Goal: Task Accomplishment & Management: Use online tool/utility

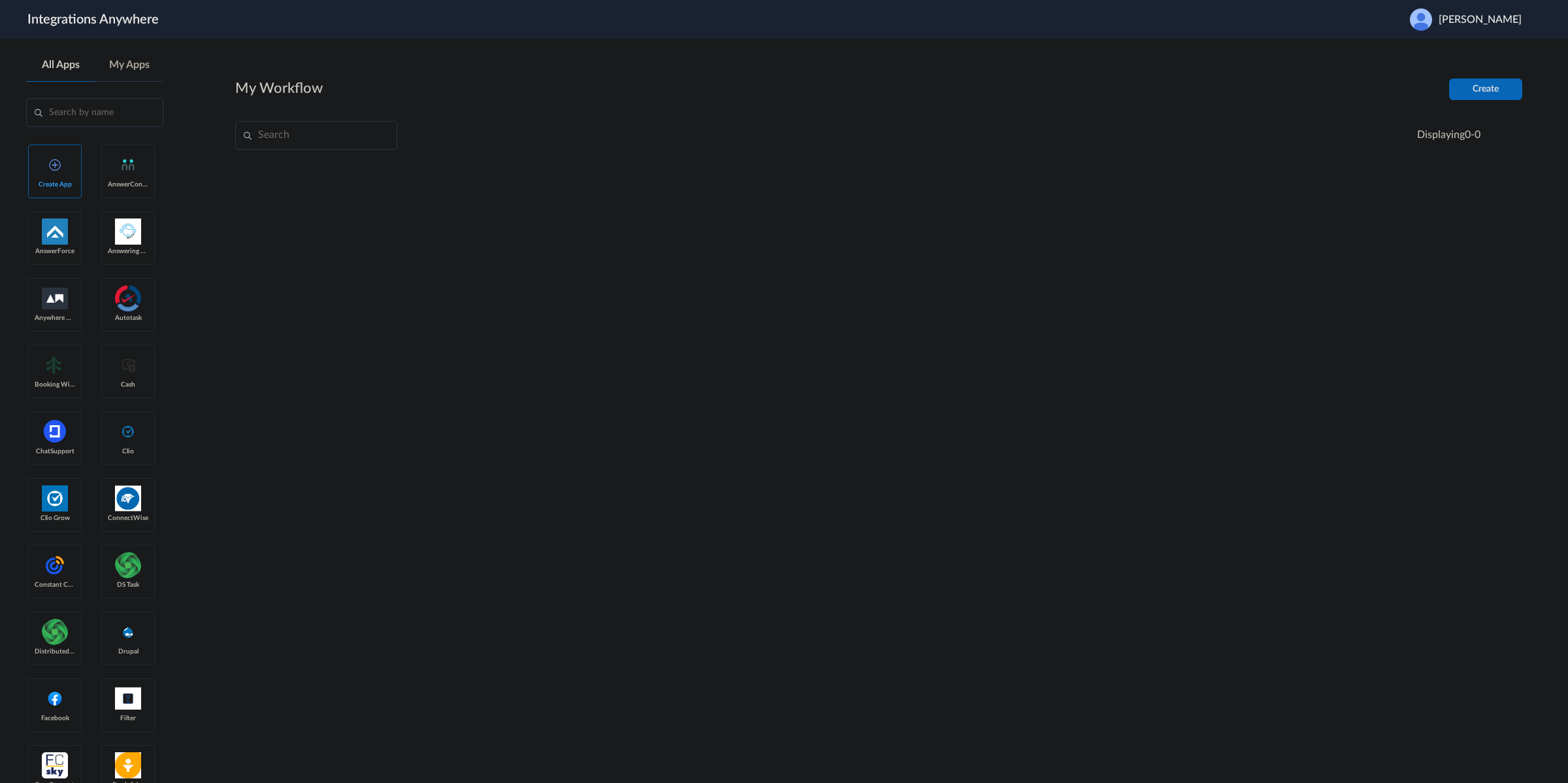
drag, startPoint x: 1524, startPoint y: 37, endPoint x: 1512, endPoint y: 25, distance: 17.0
click at [1522, 36] on header "Integrations Anywhere Launch Account [PERSON_NAME] My Account Logout" at bounding box center [784, 19] width 1568 height 39
click at [1510, 23] on span "[PERSON_NAME]" at bounding box center [1481, 19] width 83 height 13
click at [1493, 25] on span "[PERSON_NAME]" at bounding box center [1481, 19] width 83 height 13
click at [1494, 18] on span "[PERSON_NAME]" at bounding box center [1481, 19] width 83 height 13
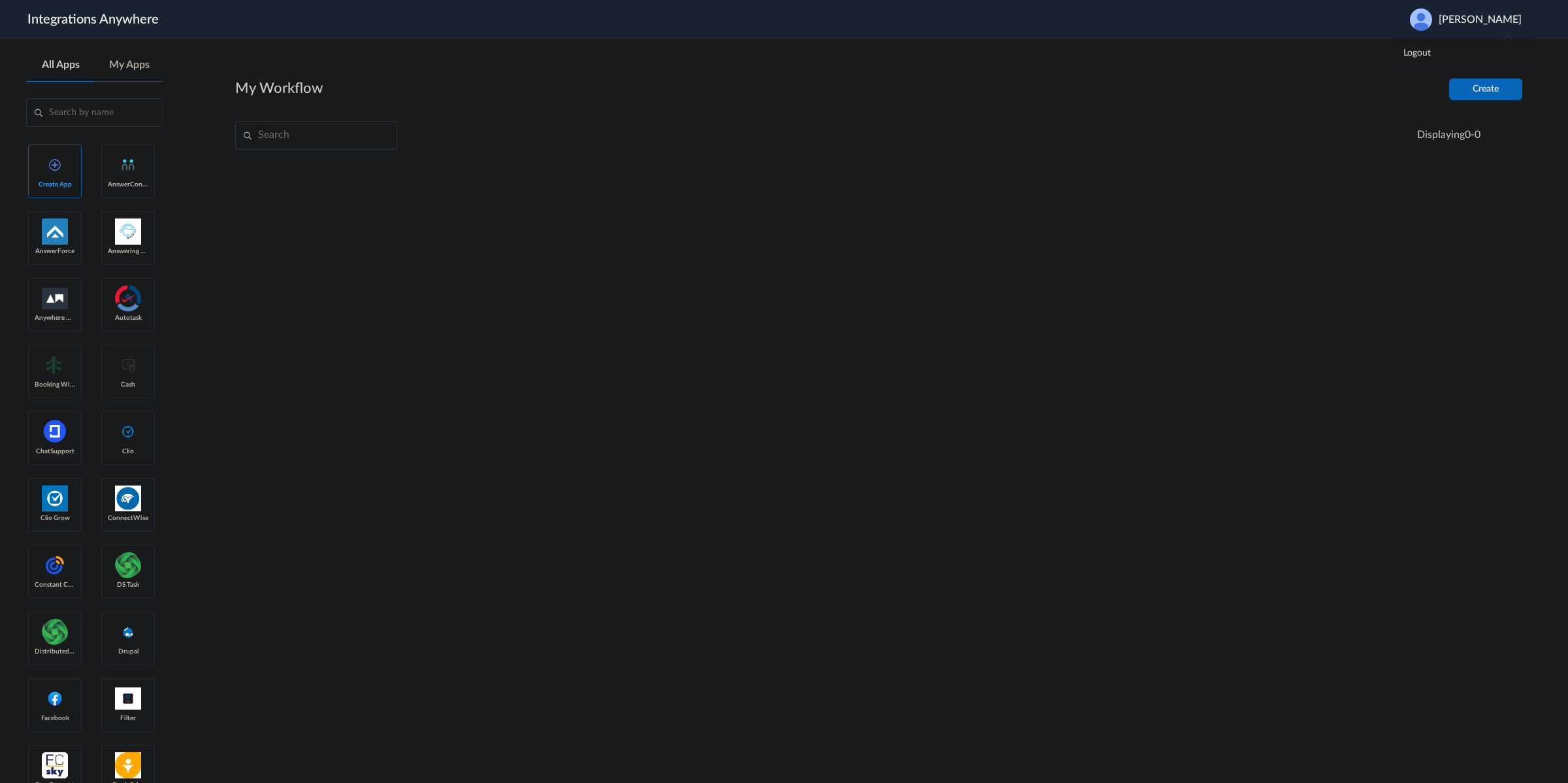
click at [1528, 15] on icon at bounding box center [1529, 15] width 13 height 13
click at [1431, 58] on link "Logout" at bounding box center [1417, 53] width 28 height 10
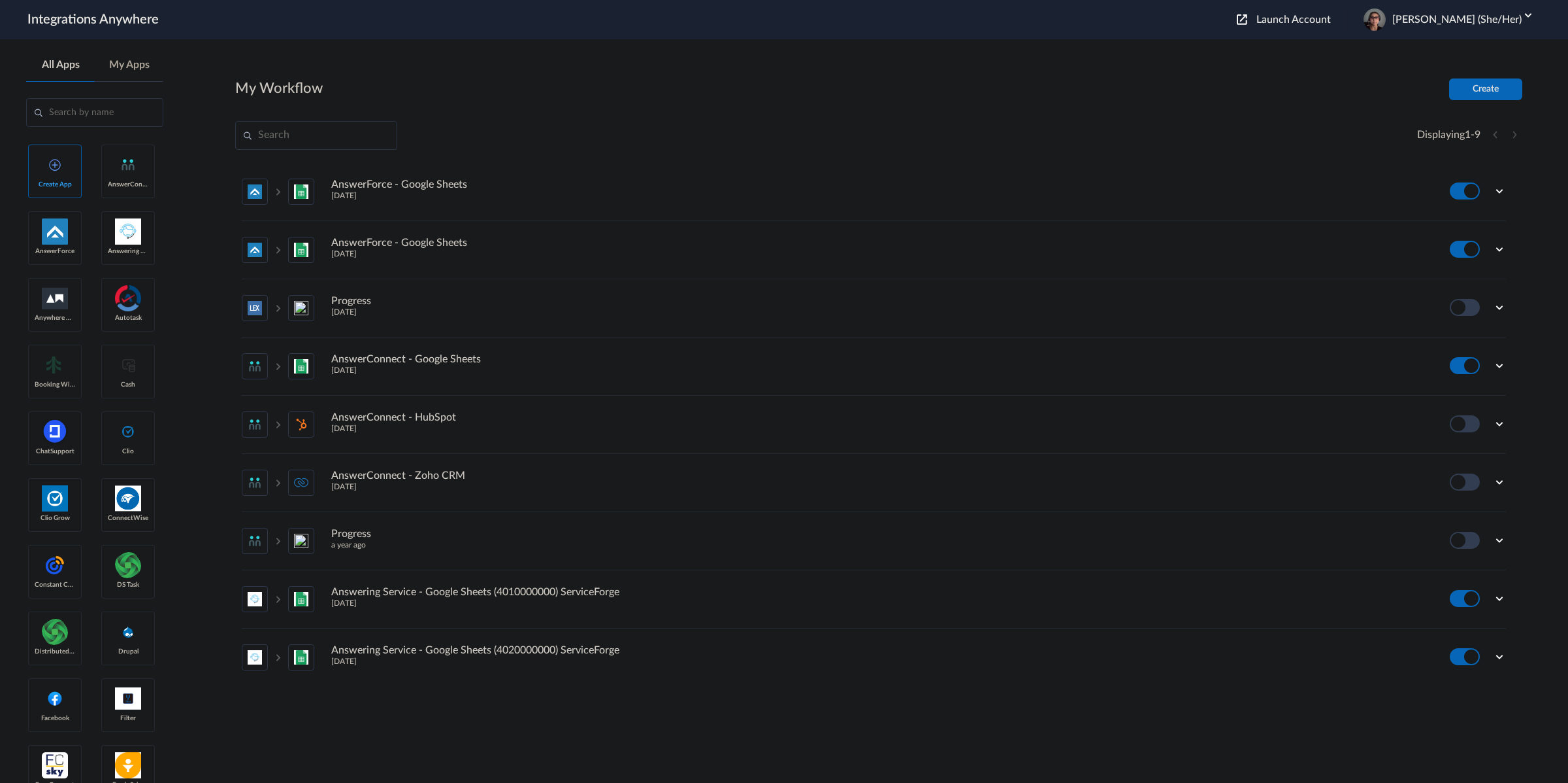
click at [1323, 14] on span "Launch Account" at bounding box center [1293, 19] width 74 height 11
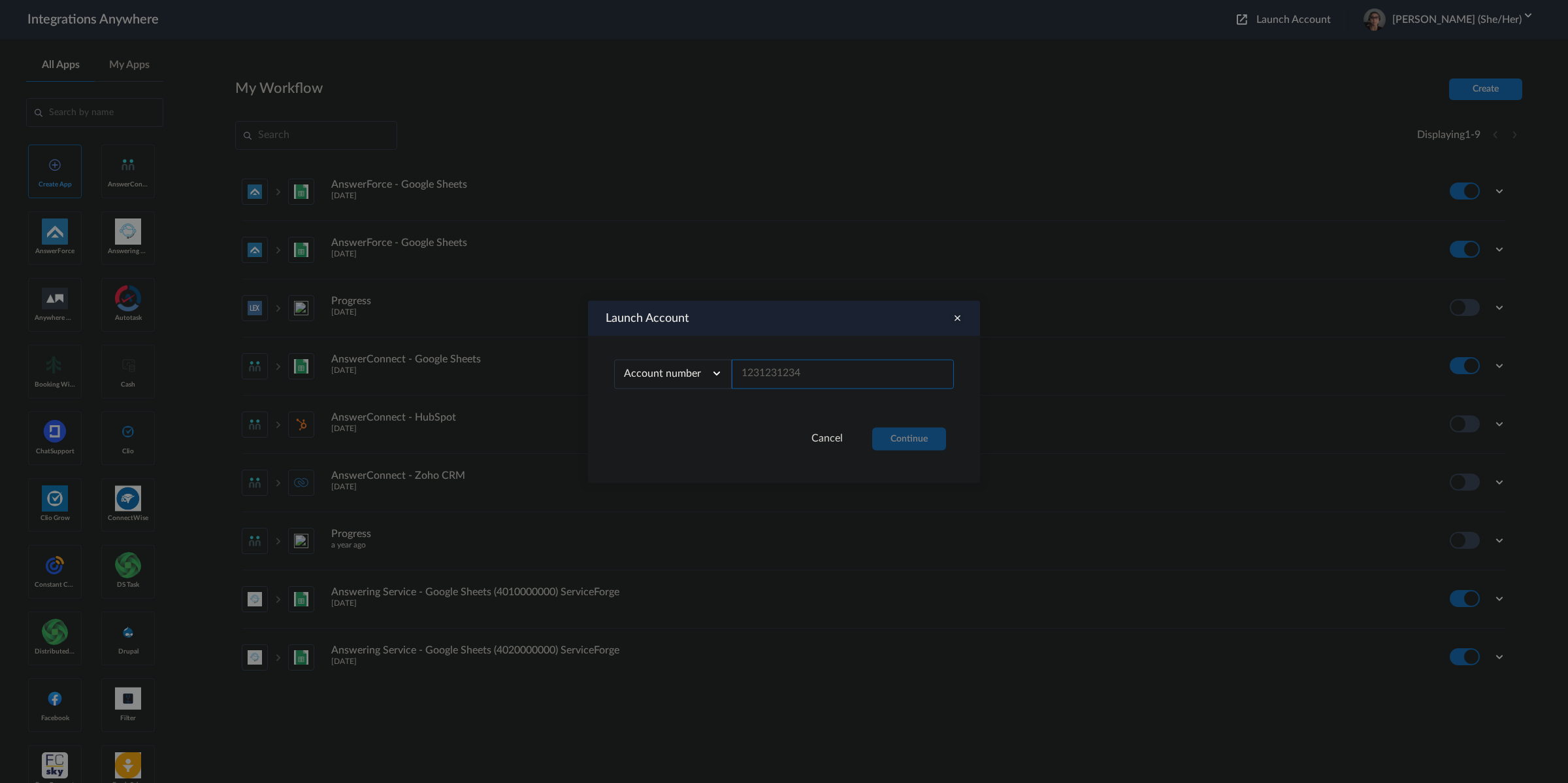
click at [836, 376] on input "text" at bounding box center [842, 373] width 222 height 30
paste input "8773497385"
type input "8773497385"
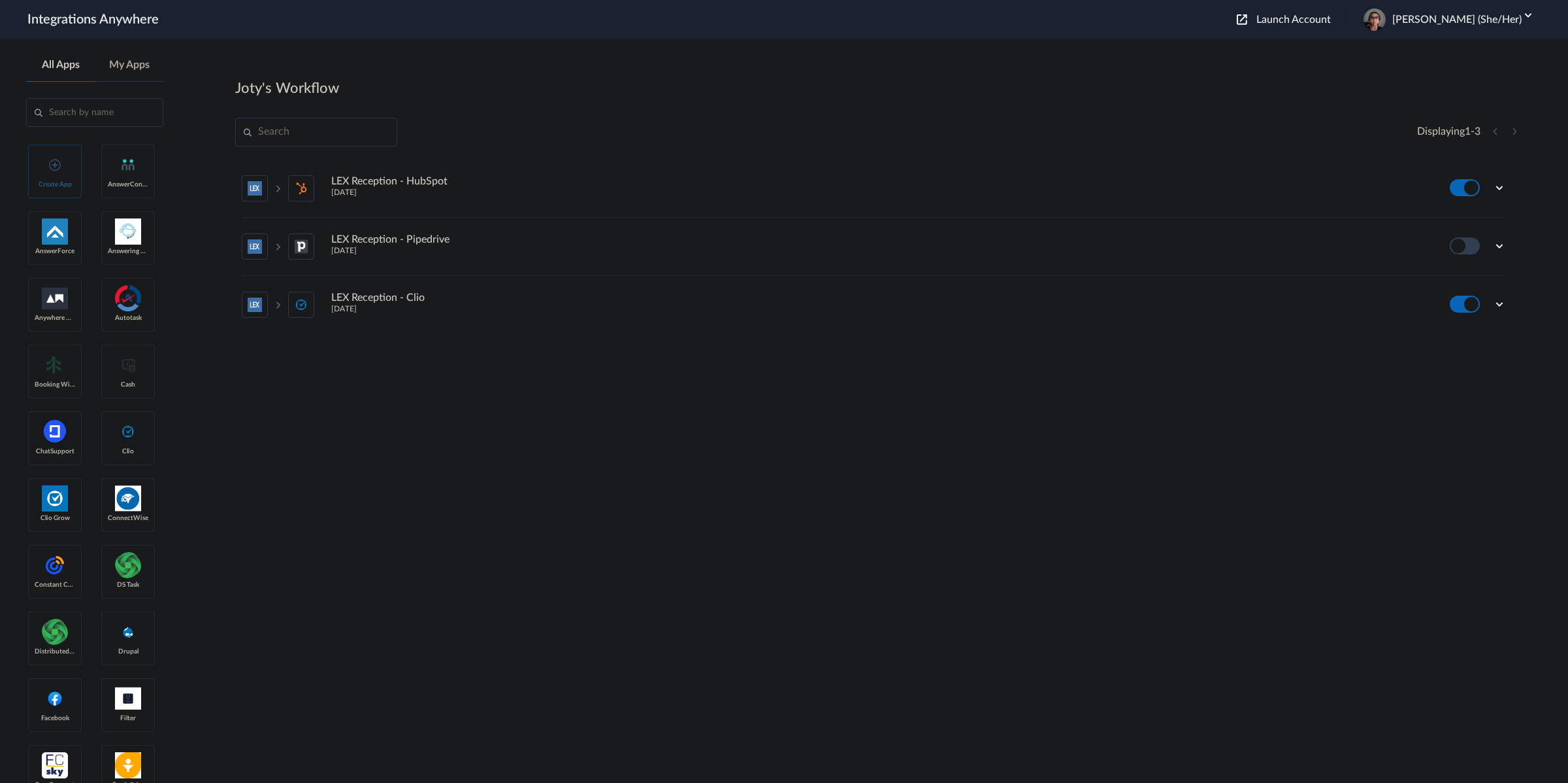
click at [1486, 399] on section "Joty's Workflow Create Displaying 1 - 3 LEX Reception - HubSpot 10 months ago E…" at bounding box center [879, 450] width 1287 height 744
click at [1503, 303] on icon at bounding box center [1500, 304] width 13 height 13
click at [1462, 250] on link "Task history" at bounding box center [1461, 248] width 62 height 10
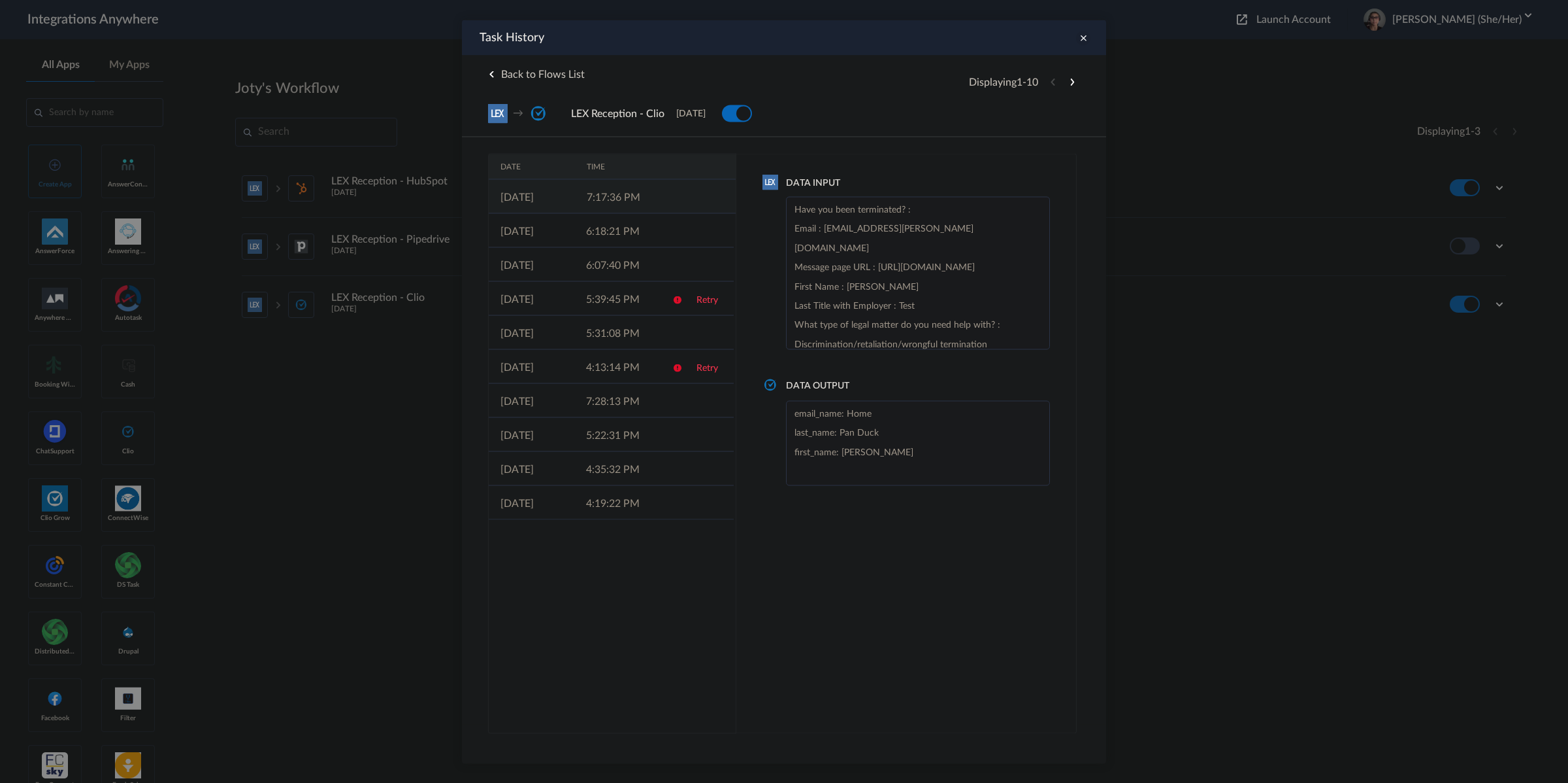
click at [622, 192] on td "7:17:36 PM" at bounding box center [618, 195] width 87 height 34
click at [1083, 33] on icon at bounding box center [1083, 38] width 14 height 14
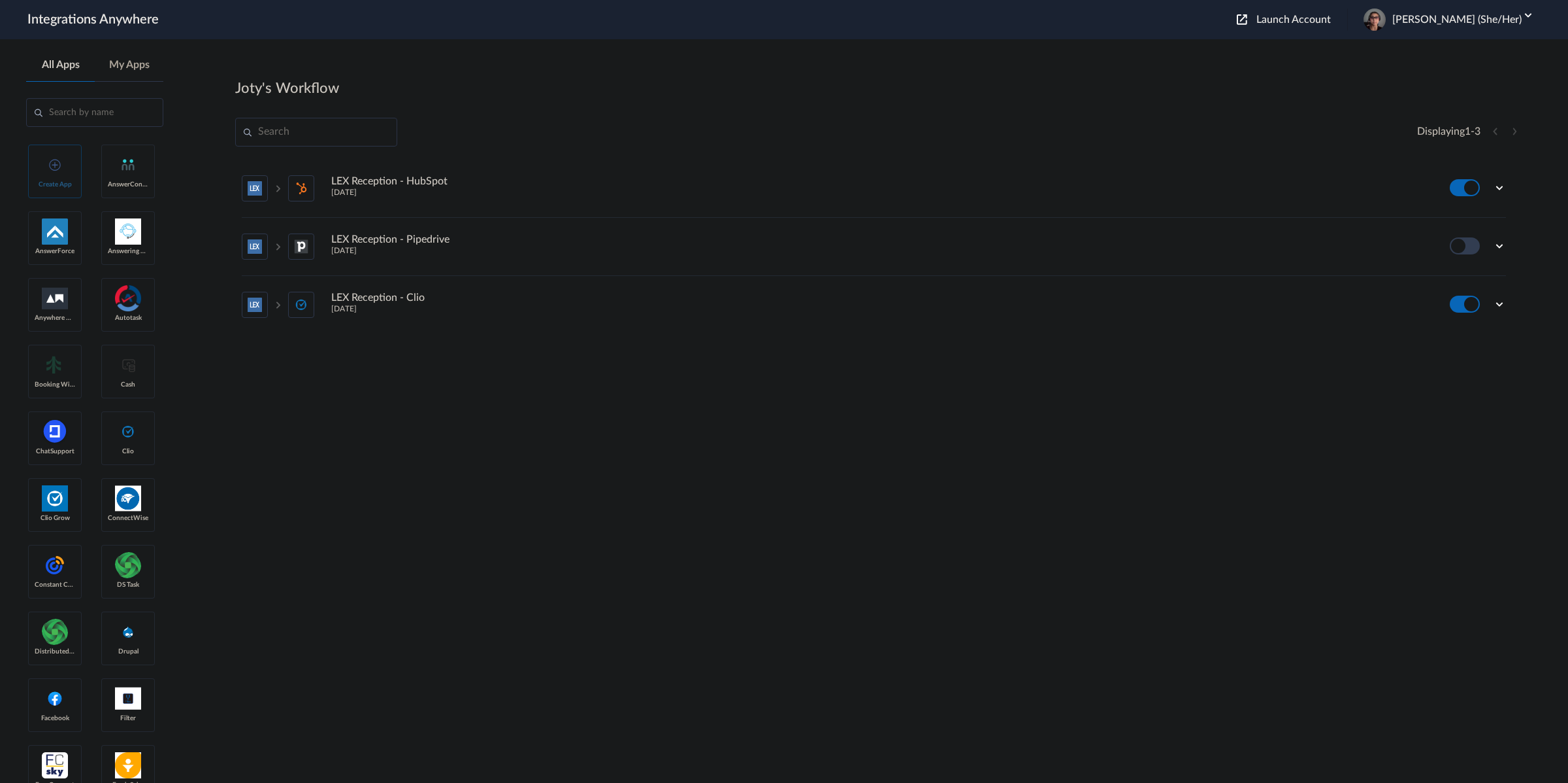
click at [1331, 22] on span "Launch Account" at bounding box center [1293, 19] width 74 height 11
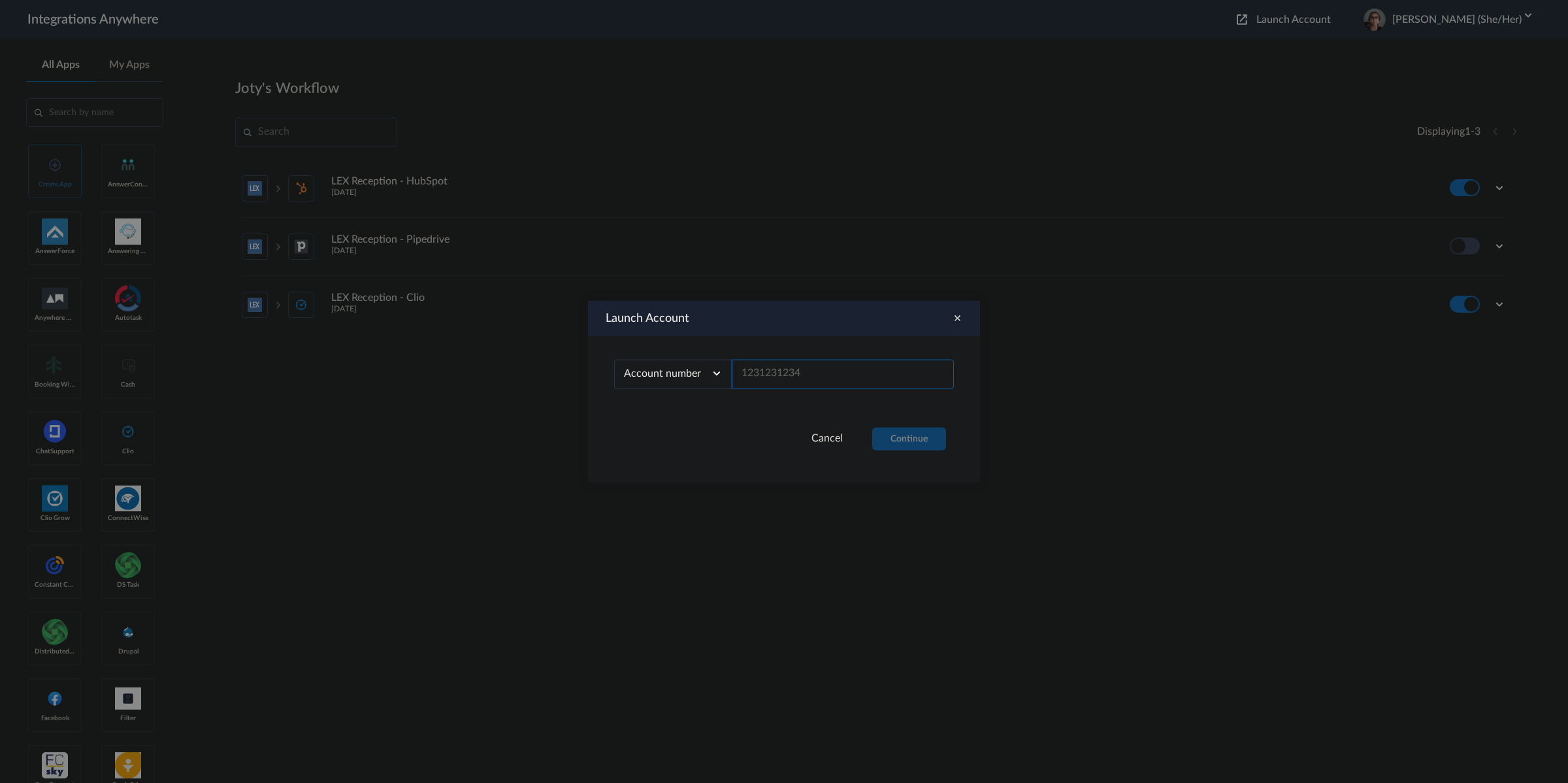
click at [869, 383] on input "text" at bounding box center [842, 373] width 222 height 30
paste input "1260000130"
click at [913, 438] on button "Continue" at bounding box center [908, 439] width 74 height 23
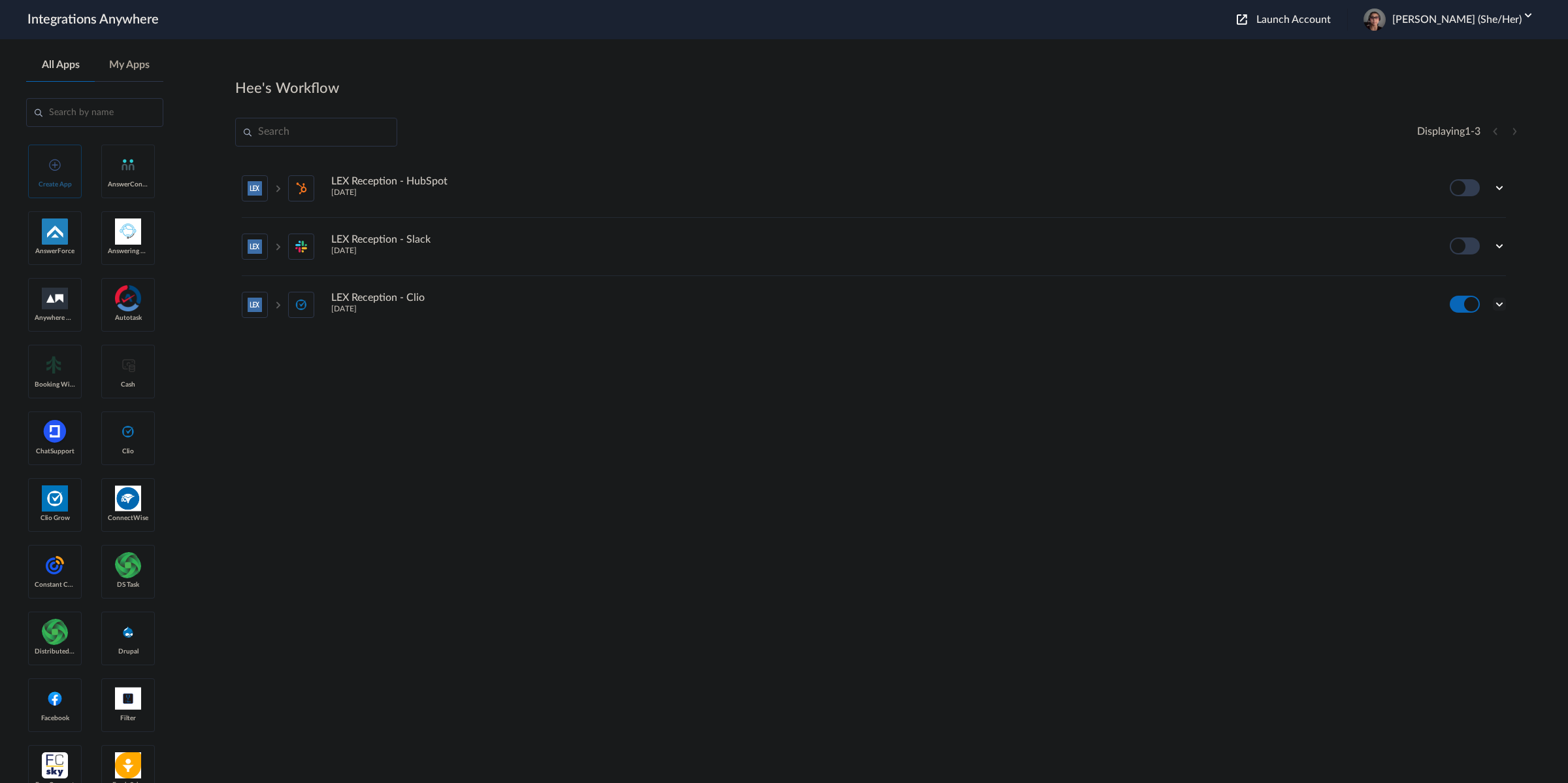
click at [1499, 303] on icon at bounding box center [1500, 304] width 13 height 13
click at [1463, 230] on li "Edit" at bounding box center [1463, 223] width 85 height 24
click at [1504, 308] on icon at bounding box center [1500, 304] width 13 height 13
click at [1488, 252] on link "Task history" at bounding box center [1461, 248] width 62 height 10
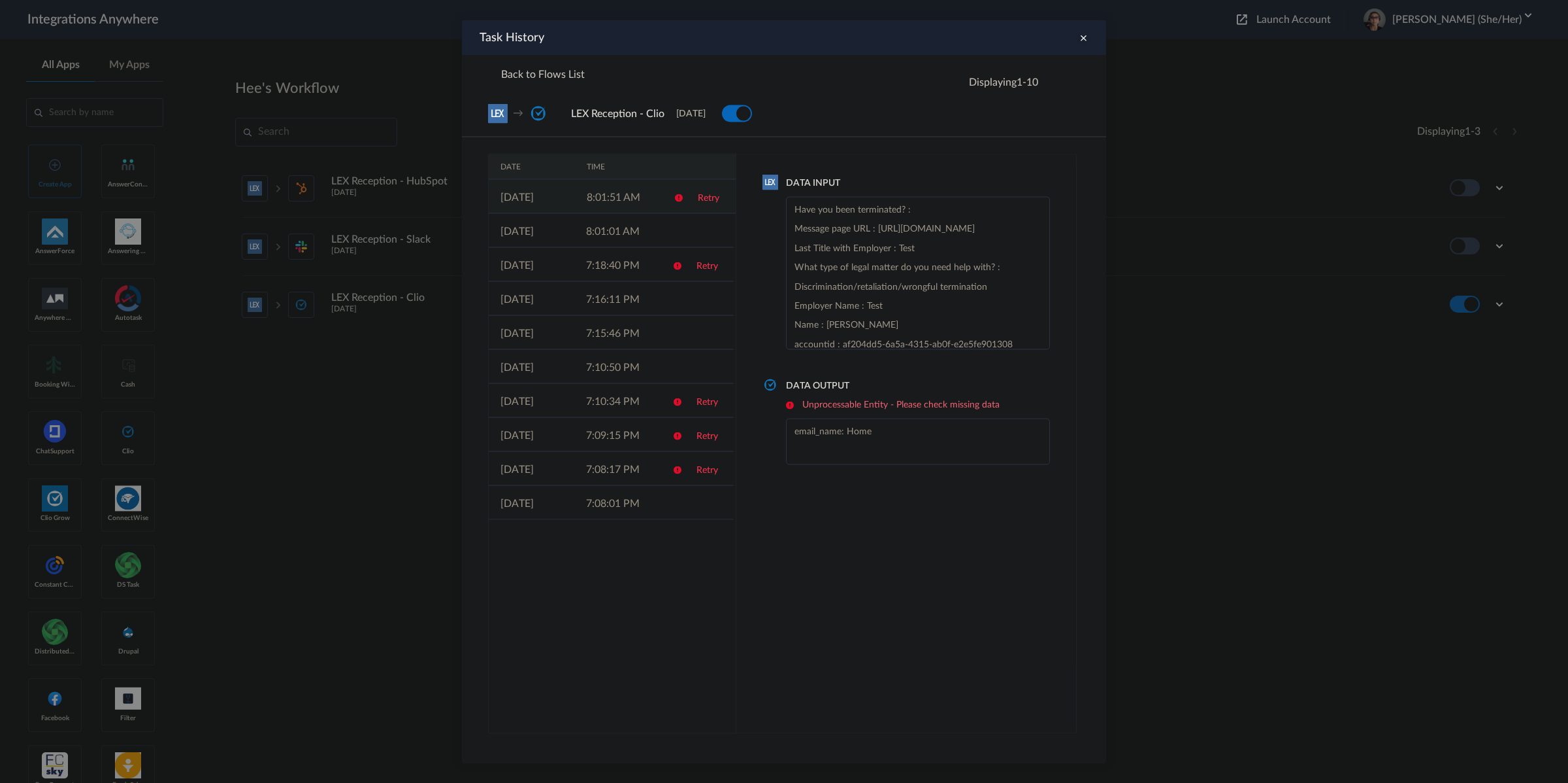
click at [700, 195] on link "Retry" at bounding box center [709, 198] width 21 height 10
click at [1345, 17] on div at bounding box center [784, 392] width 1568 height 783
click at [1078, 38] on icon at bounding box center [1083, 38] width 14 height 14
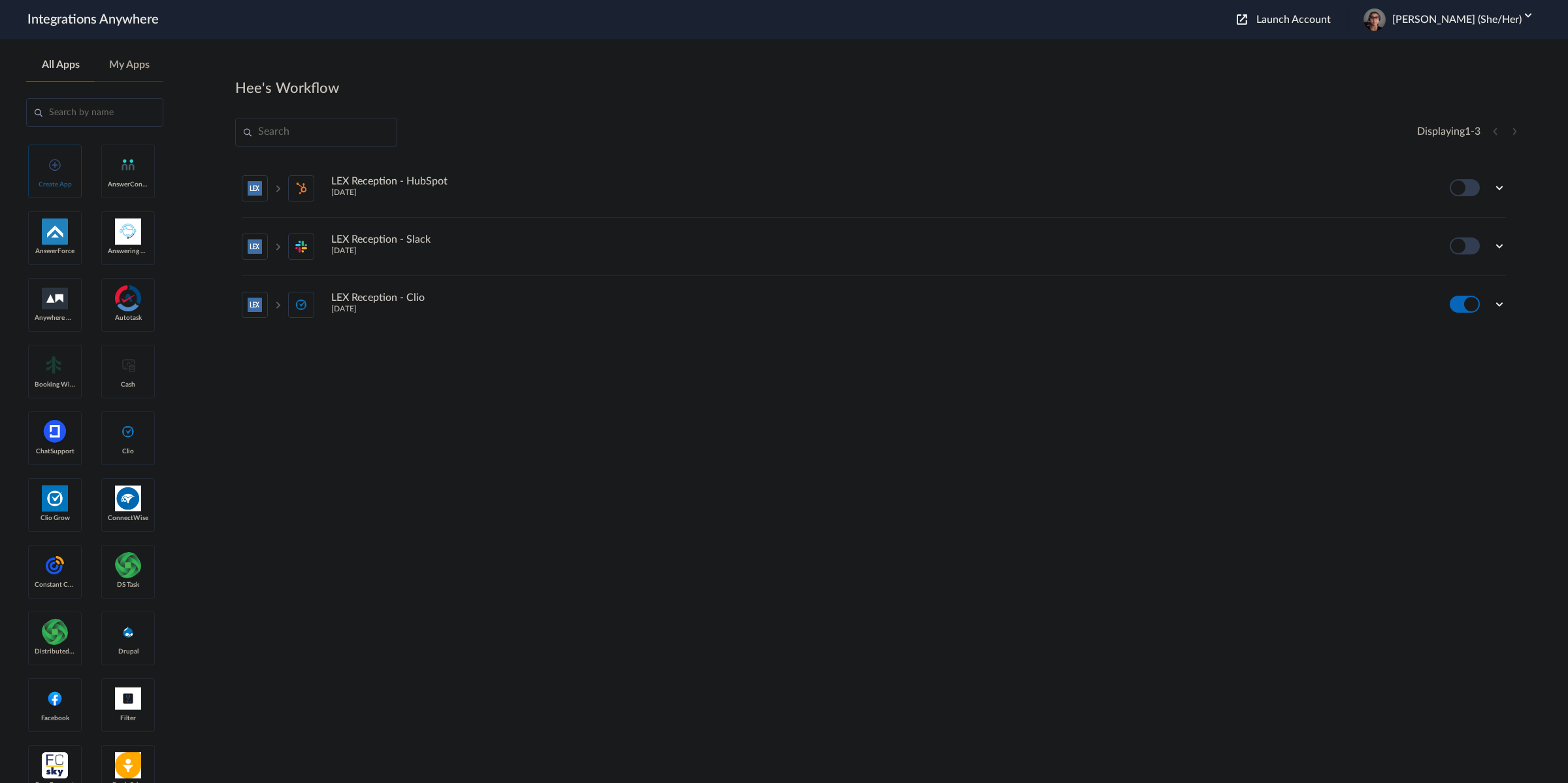
click at [1316, 21] on span "Launch Account" at bounding box center [1293, 19] width 74 height 11
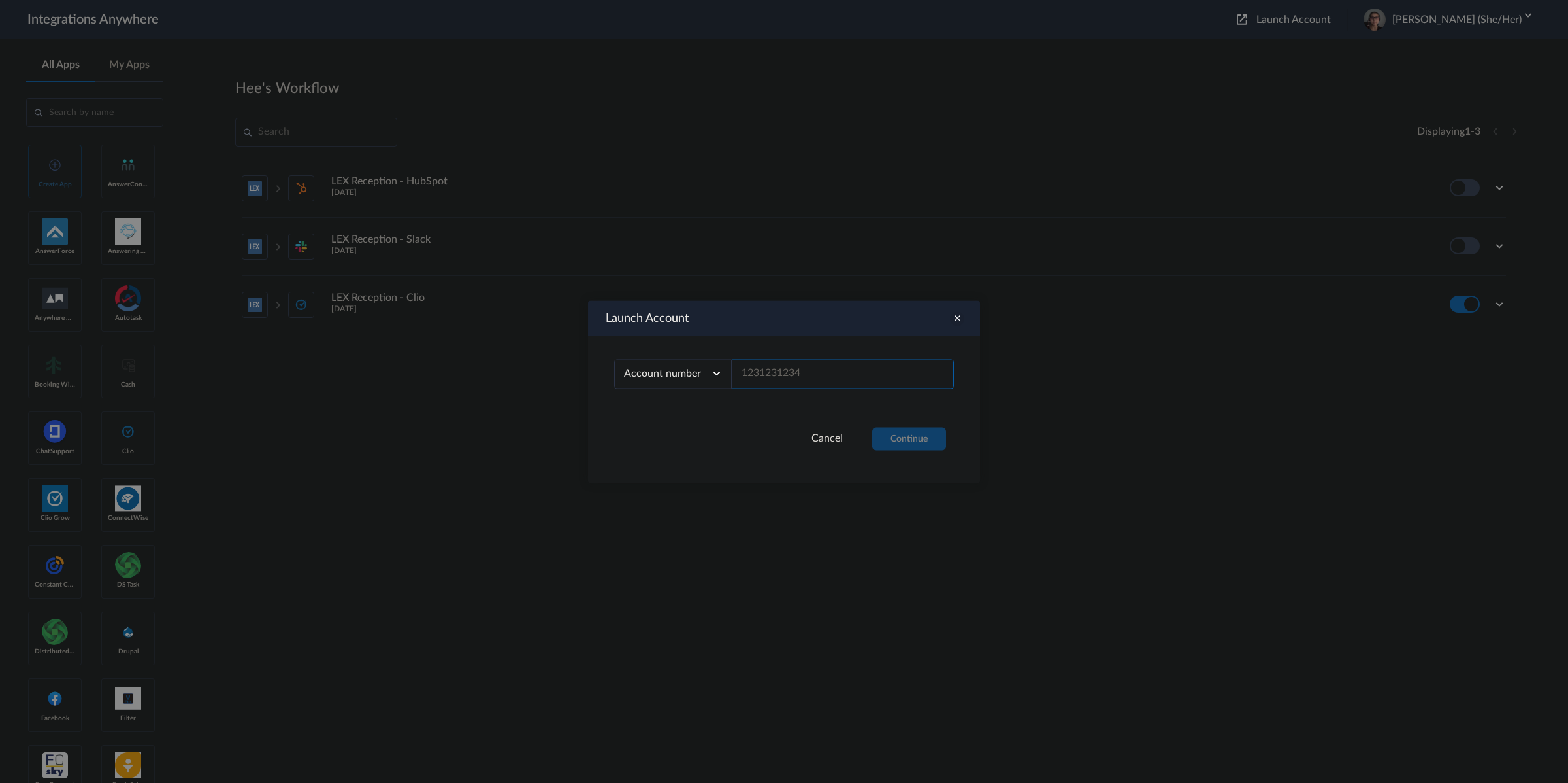
click at [795, 383] on input "text" at bounding box center [842, 373] width 222 height 30
paste input "8773497385"
click at [911, 438] on button "Continue" at bounding box center [908, 439] width 74 height 23
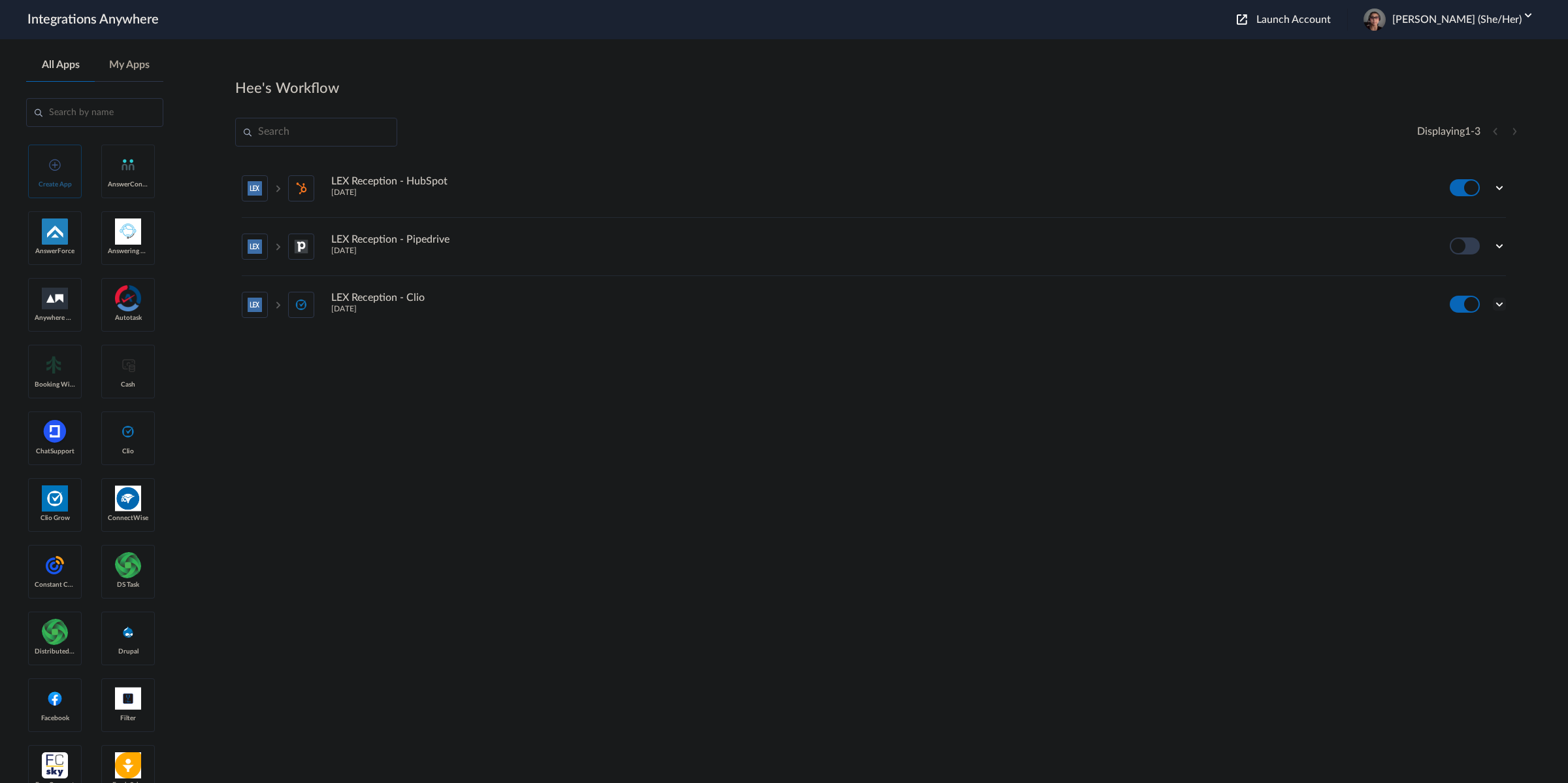
click at [1505, 308] on icon at bounding box center [1500, 304] width 13 height 13
click at [1477, 225] on li "Edit" at bounding box center [1463, 223] width 85 height 24
click at [1503, 301] on icon at bounding box center [1500, 304] width 13 height 13
click at [1465, 248] on link "Task history" at bounding box center [1461, 248] width 62 height 10
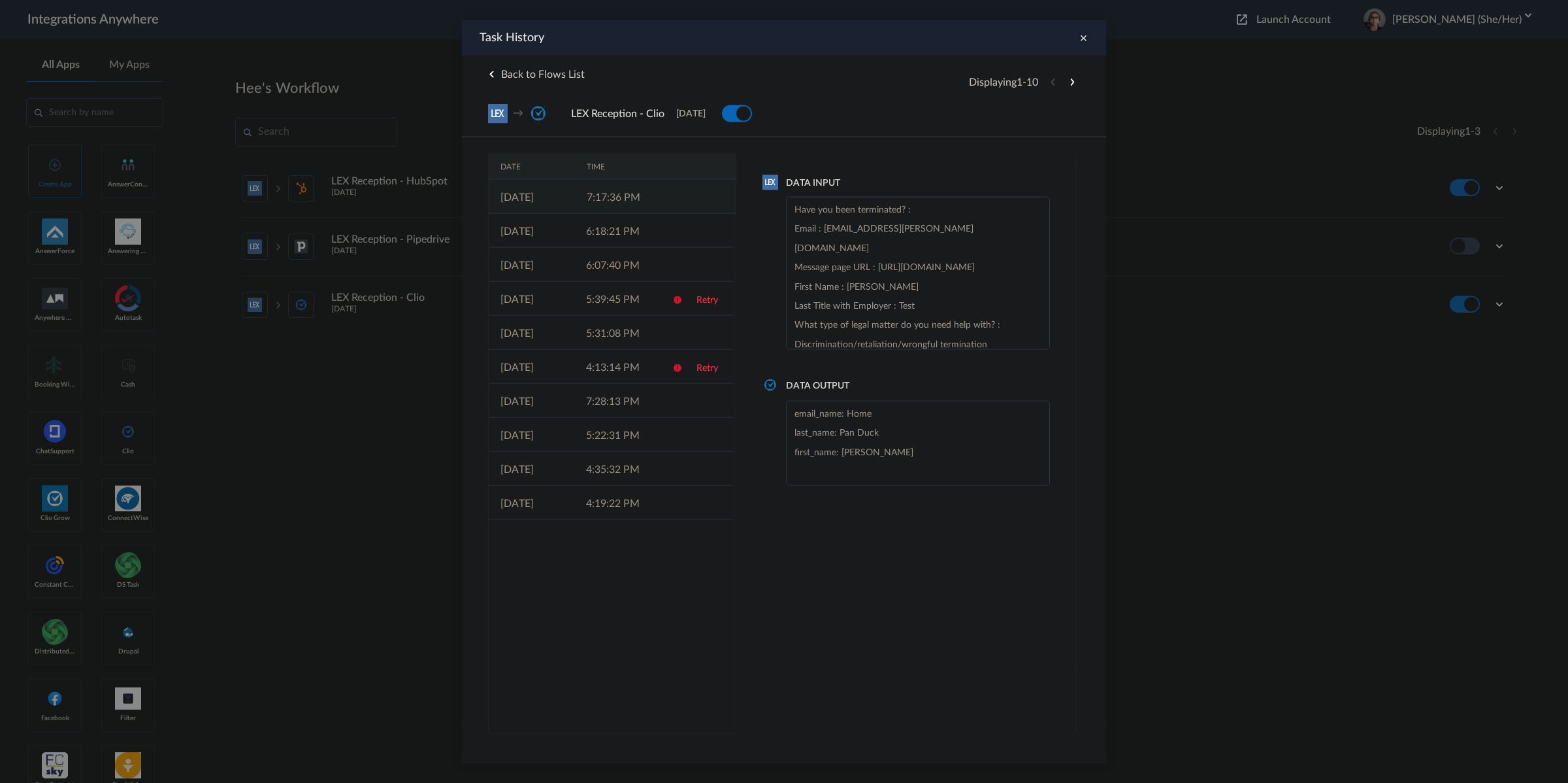
click at [656, 197] on td "7:17:36 PM" at bounding box center [618, 195] width 87 height 34
click at [1083, 34] on icon at bounding box center [1083, 38] width 14 height 14
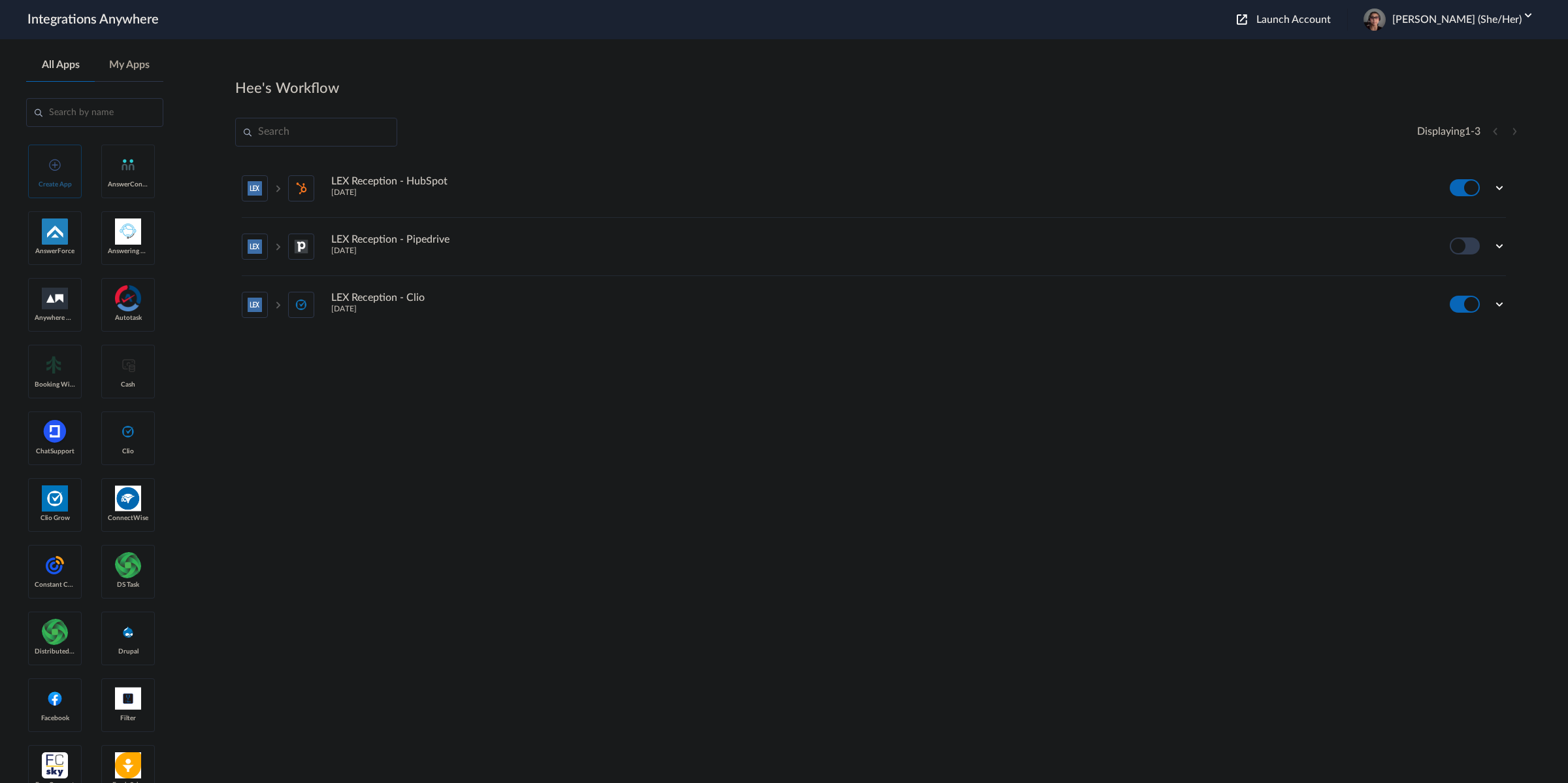
click at [1332, 15] on span "Launch Account" at bounding box center [1293, 19] width 74 height 11
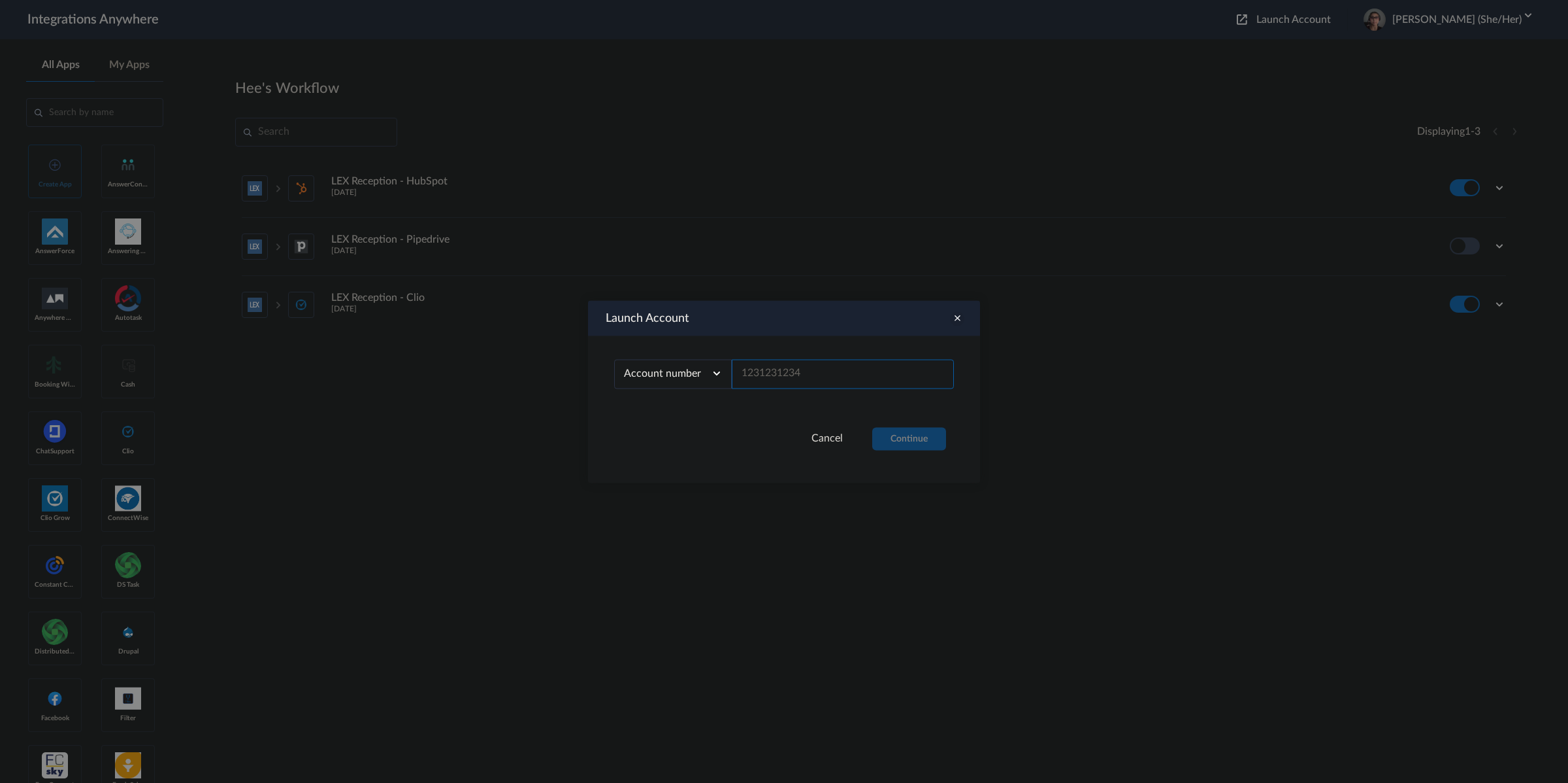
click at [868, 370] on input "text" at bounding box center [842, 373] width 222 height 30
paste input "1260000130"
type input "1260000130"
click at [910, 425] on div "Account number Account number Email address 1260000130" at bounding box center [784, 381] width 392 height 91
click at [908, 444] on button "Continue" at bounding box center [908, 439] width 74 height 23
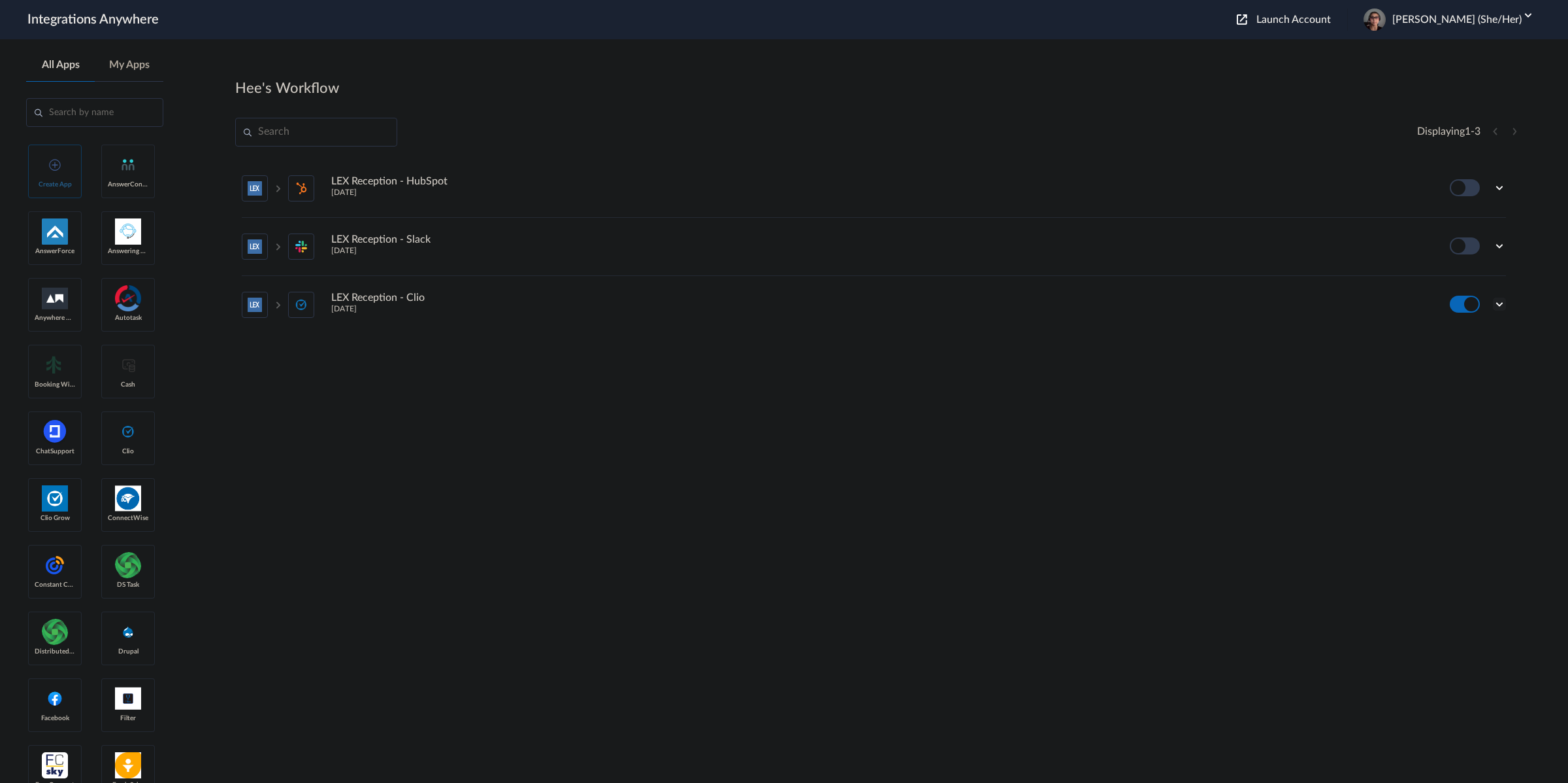
click at [1501, 304] on icon at bounding box center [1500, 304] width 13 height 13
click at [1454, 247] on link "Task history" at bounding box center [1461, 248] width 62 height 10
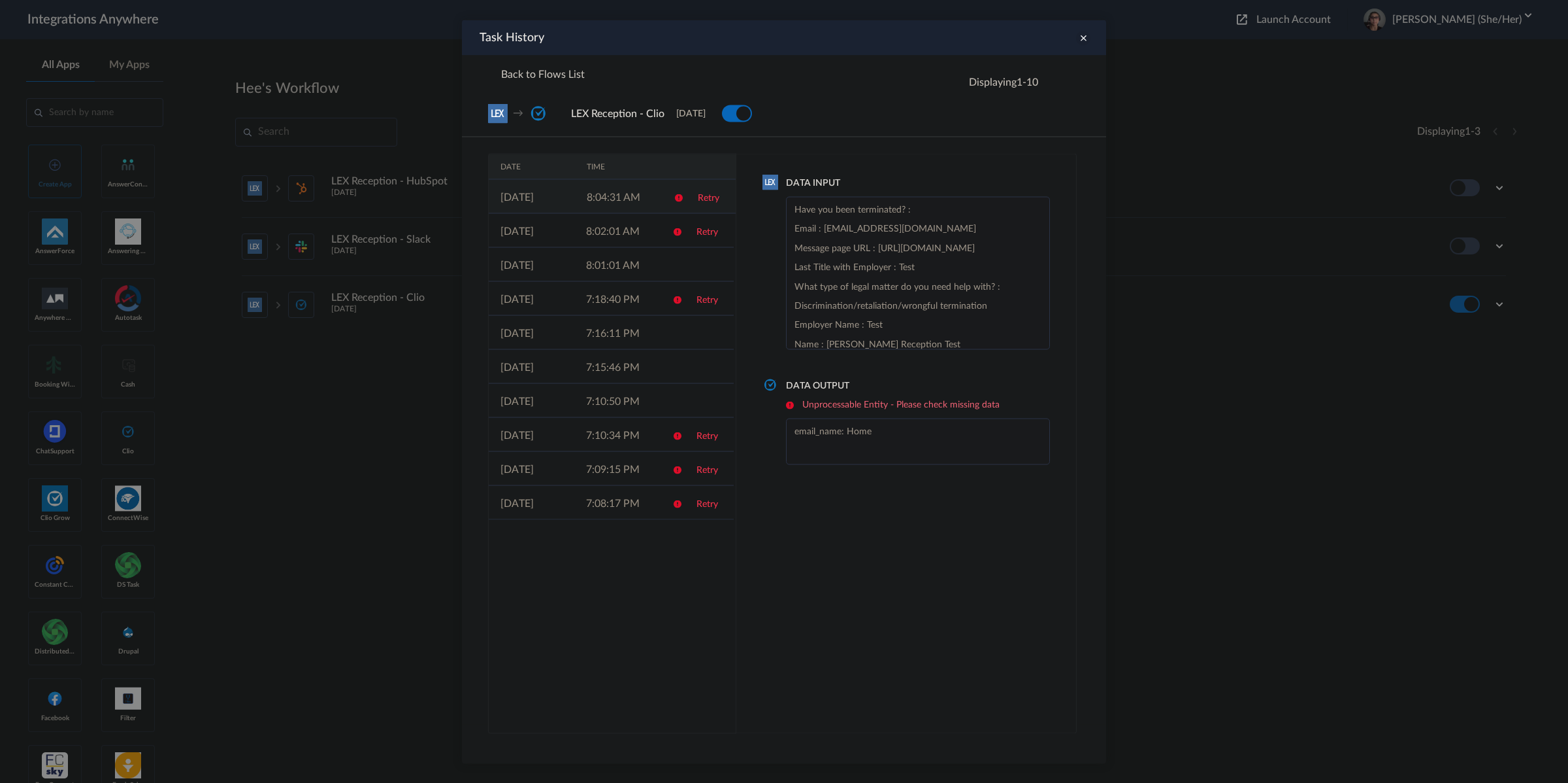
click at [715, 195] on link "Retry" at bounding box center [709, 198] width 21 height 10
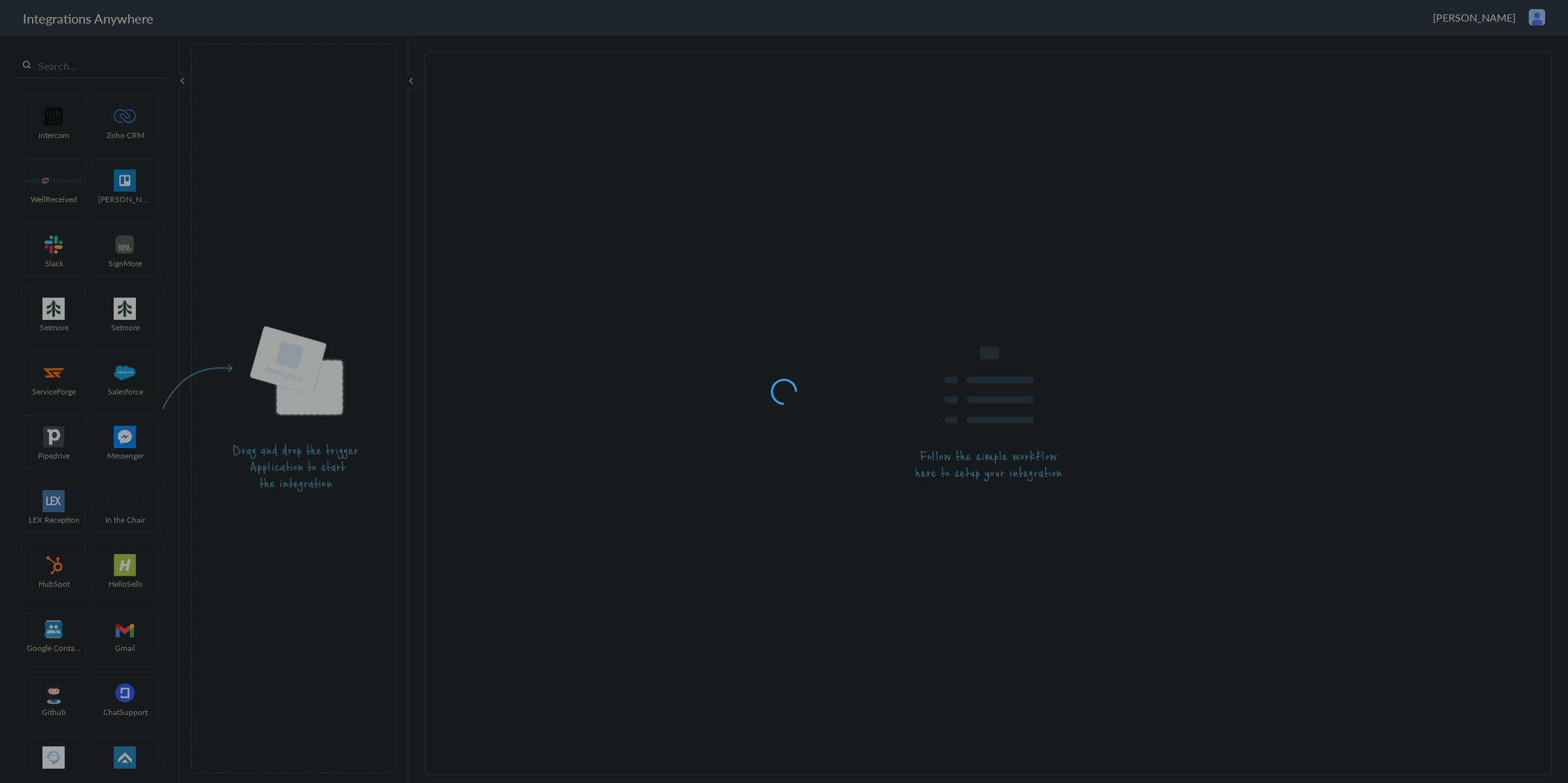
type input "LEX Reception - Clio"
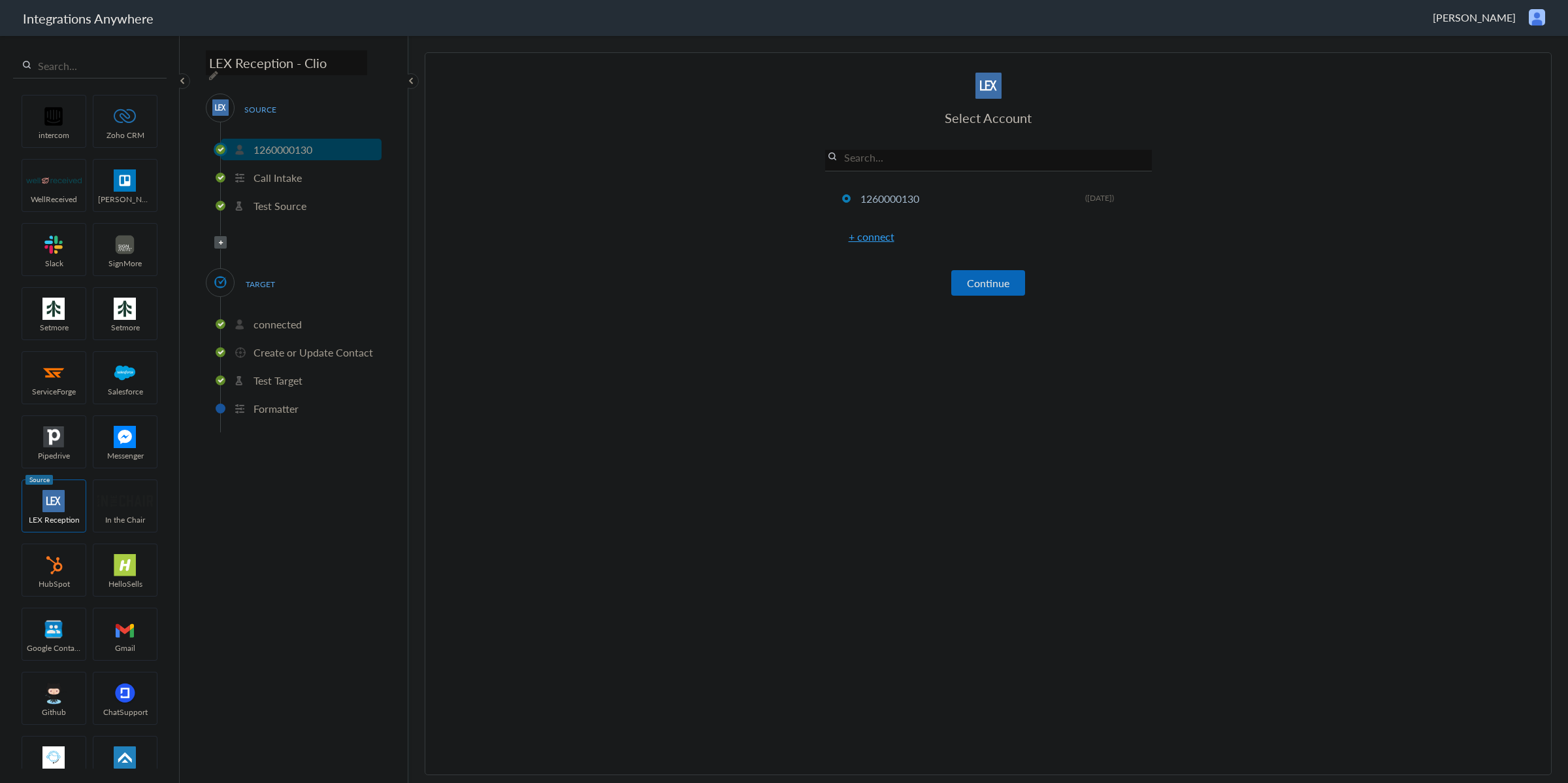
click at [986, 283] on button "Continue" at bounding box center [988, 283] width 74 height 26
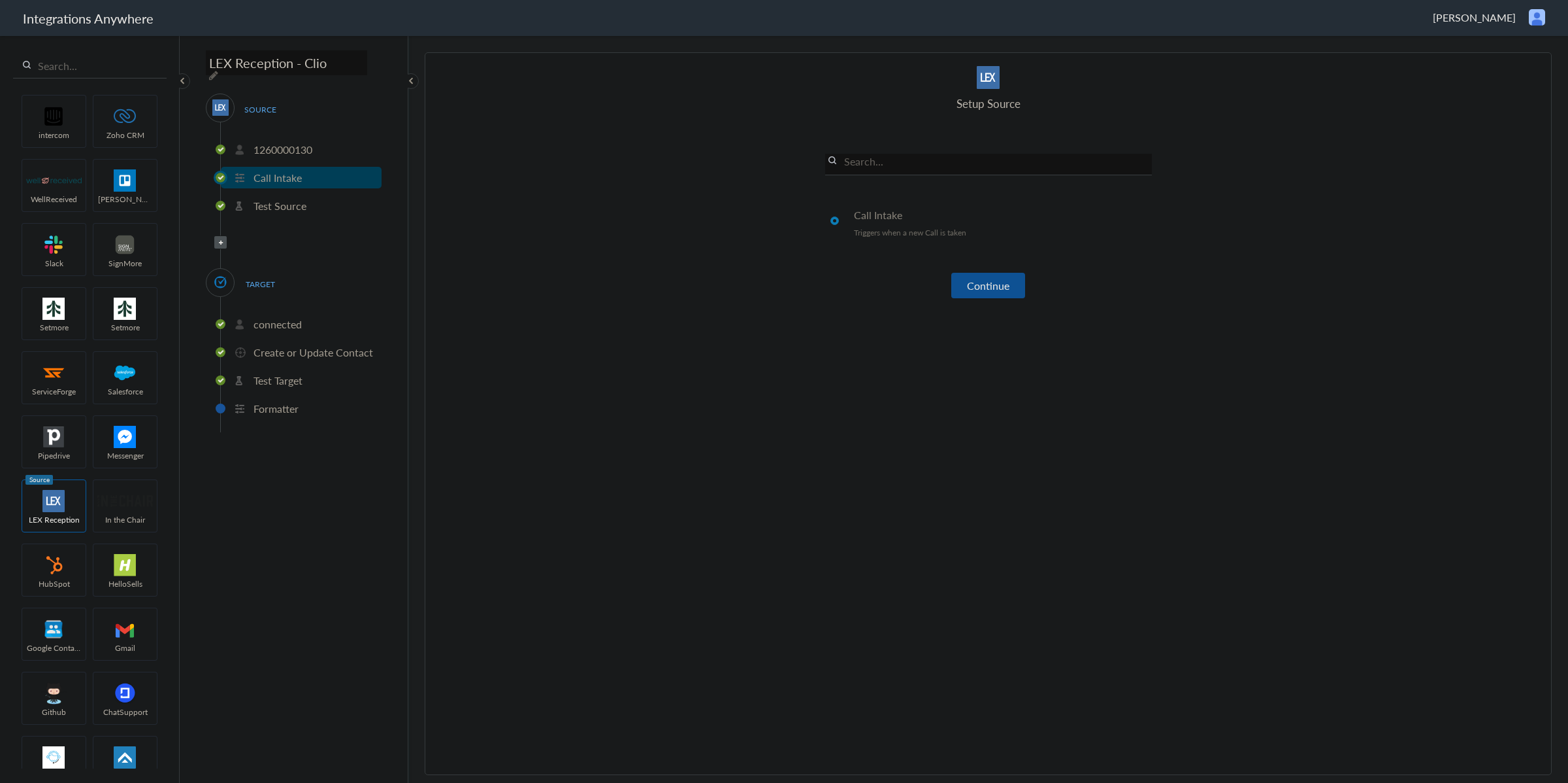
click at [986, 284] on button "Continue" at bounding box center [988, 285] width 74 height 26
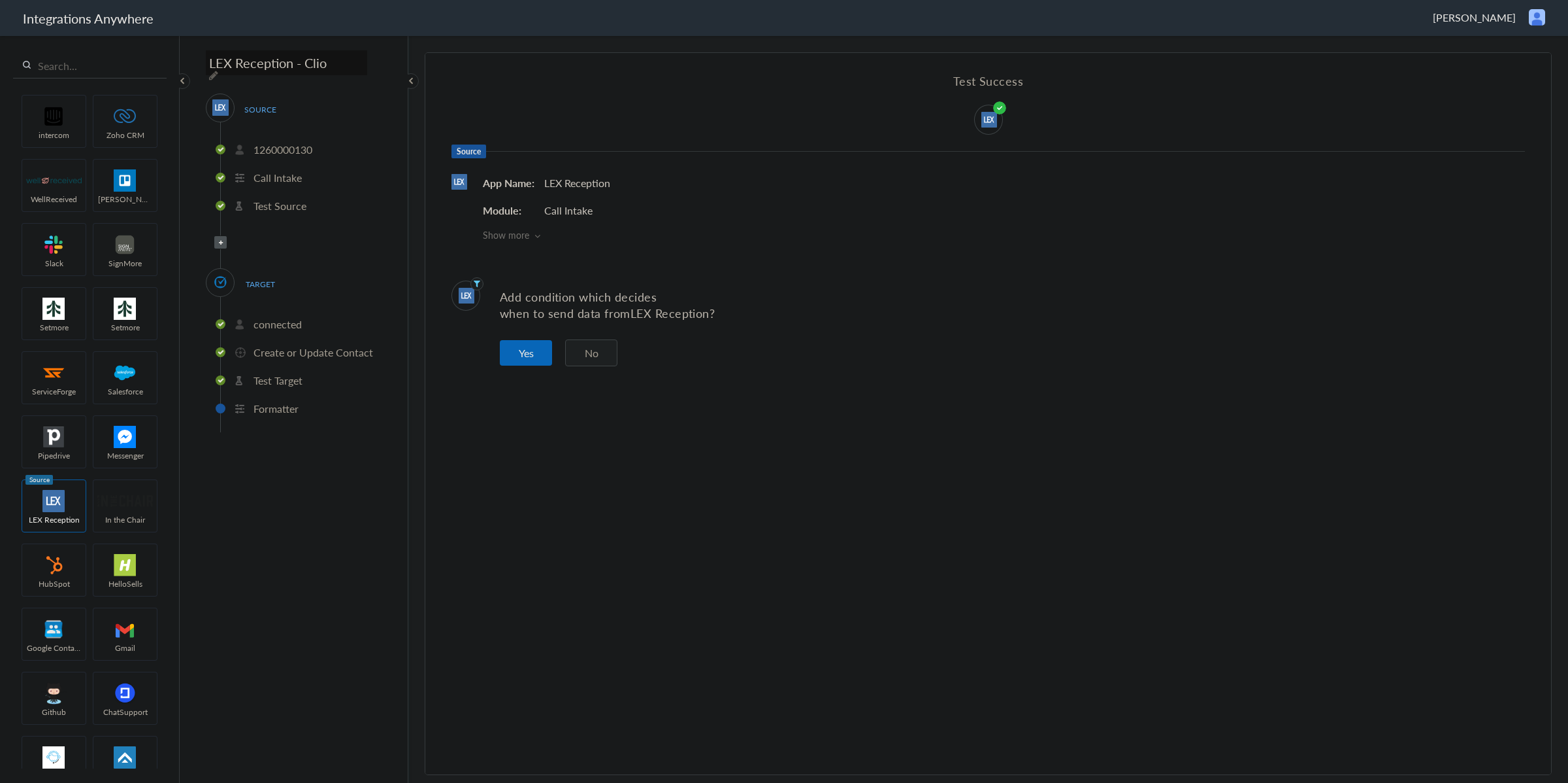
click at [611, 348] on button "No" at bounding box center [591, 353] width 52 height 27
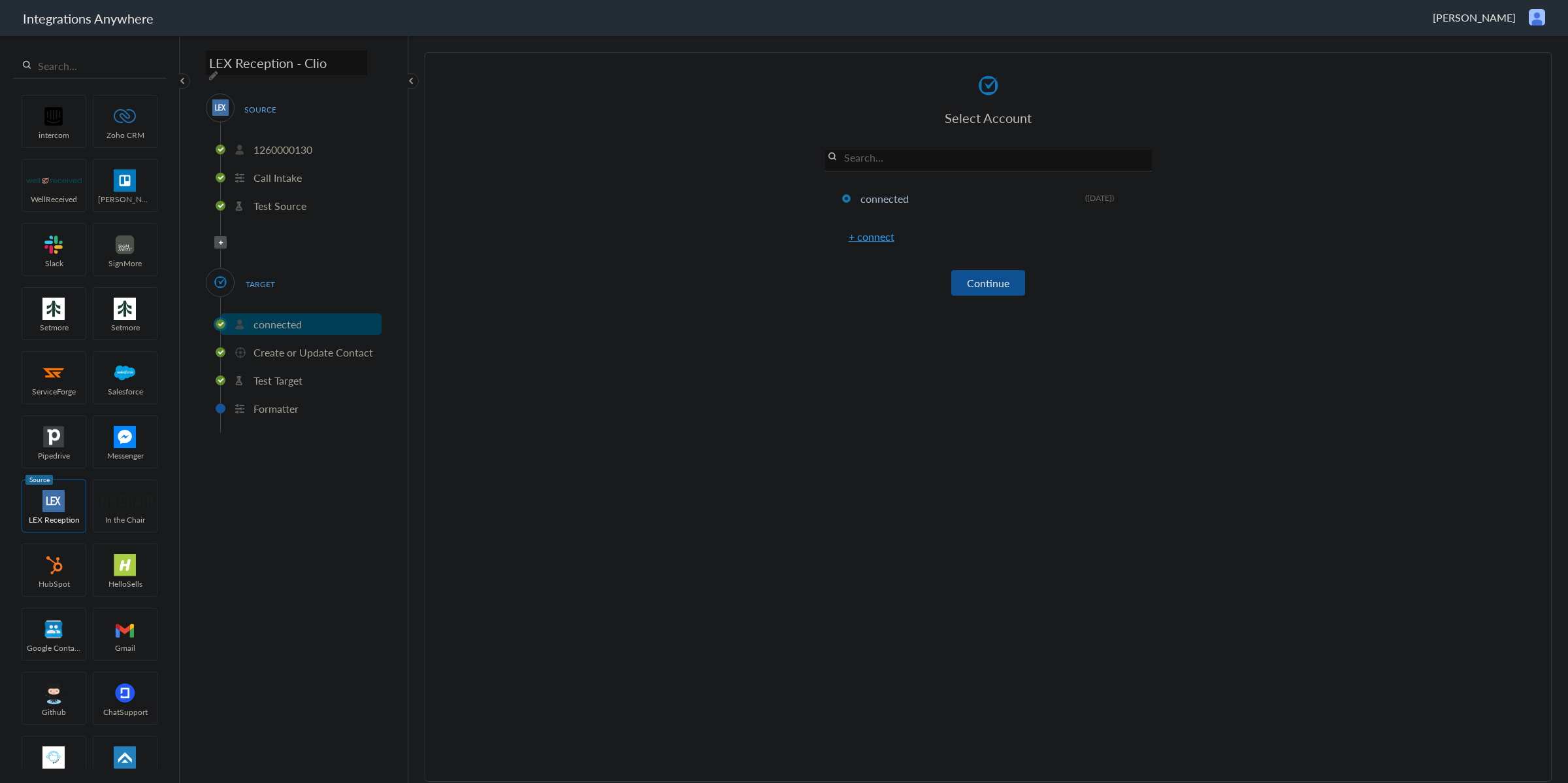
click at [988, 283] on button "Continue" at bounding box center [988, 283] width 74 height 26
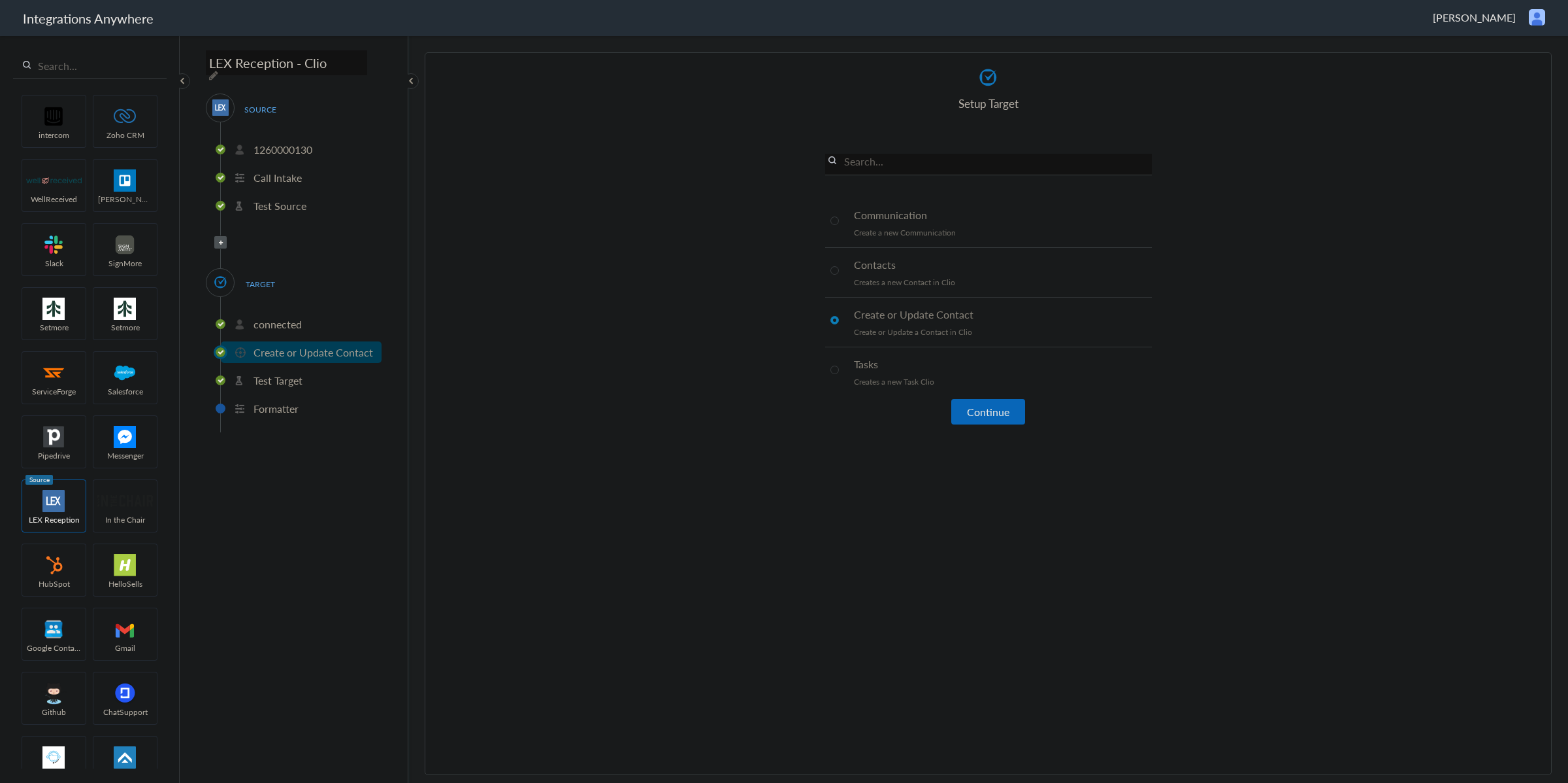
click at [991, 425] on article "Select Account connected Rename Delete ([DATE]) + connect Continue Setup Target…" at bounding box center [988, 414] width 327 height 695
click at [992, 403] on button "Continue" at bounding box center [988, 412] width 74 height 26
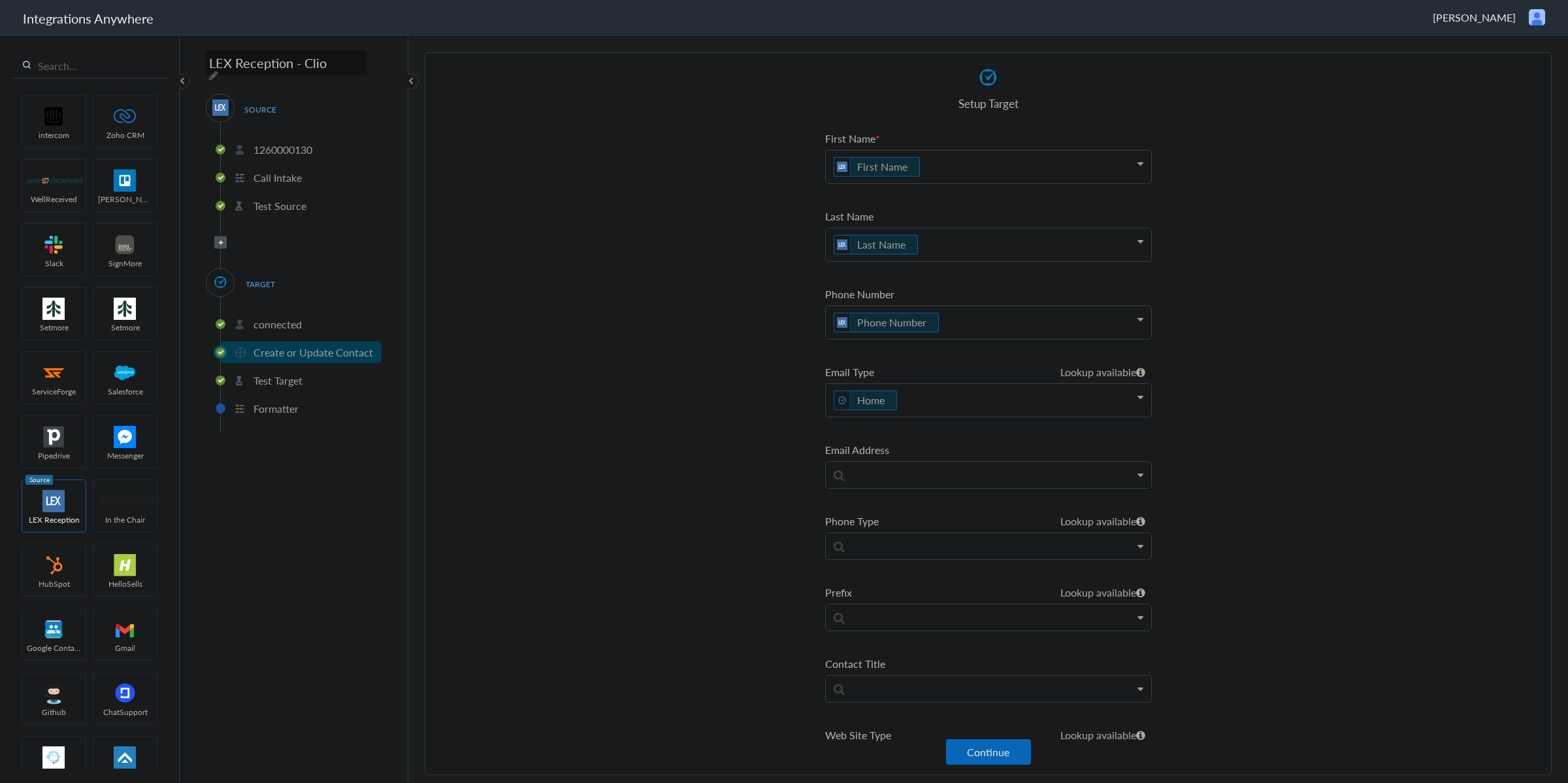
click at [968, 319] on p "Phone Number" at bounding box center [988, 322] width 325 height 33
click at [1502, 368] on section "Select Account 1260000130 Rename Delete ([DATE]) + connect Continue Setup Sourc…" at bounding box center [988, 413] width 1127 height 722
click at [986, 747] on button "Continue" at bounding box center [988, 751] width 85 height 26
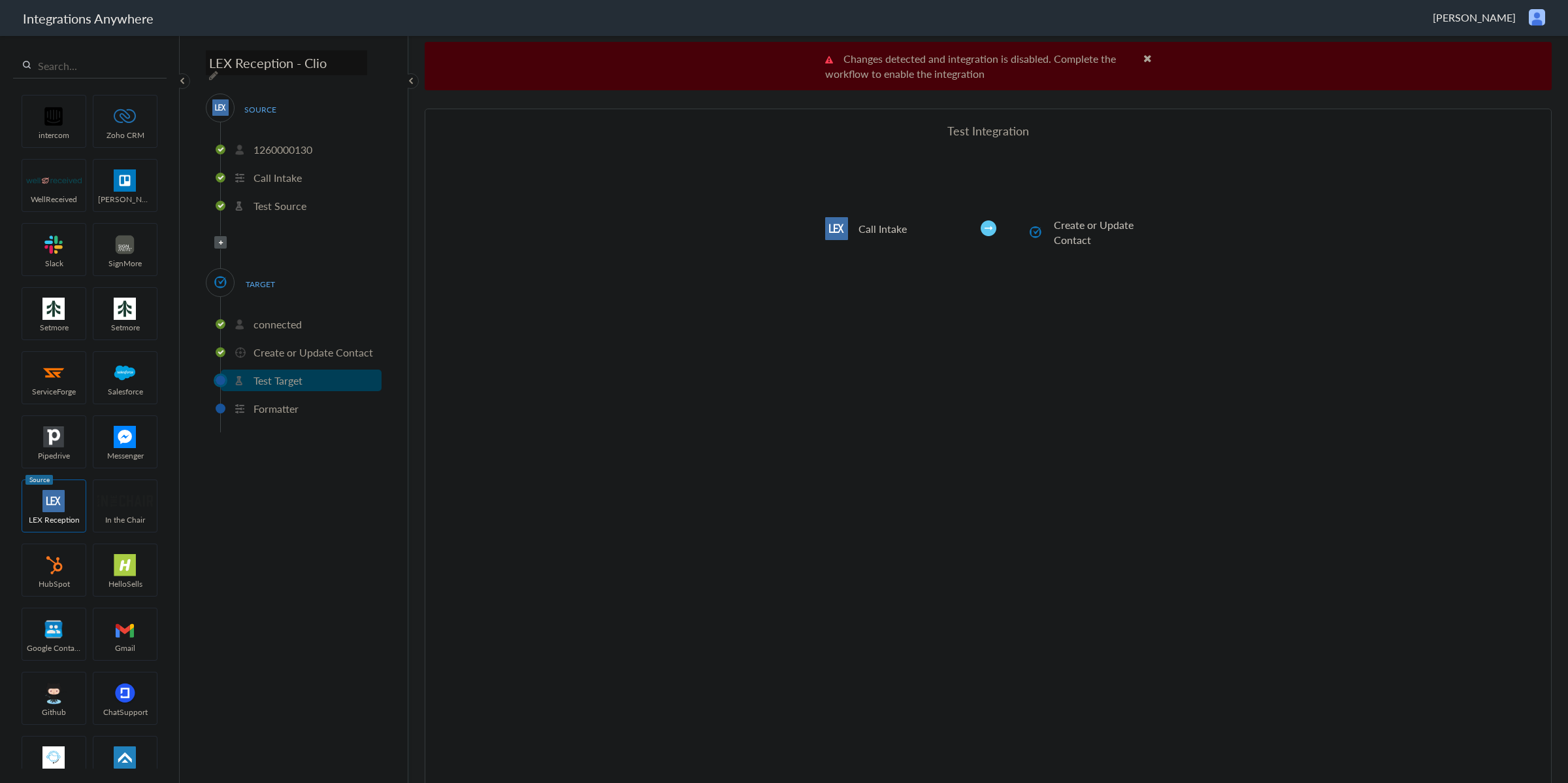
click at [1145, 56] on span at bounding box center [1147, 58] width 9 height 11
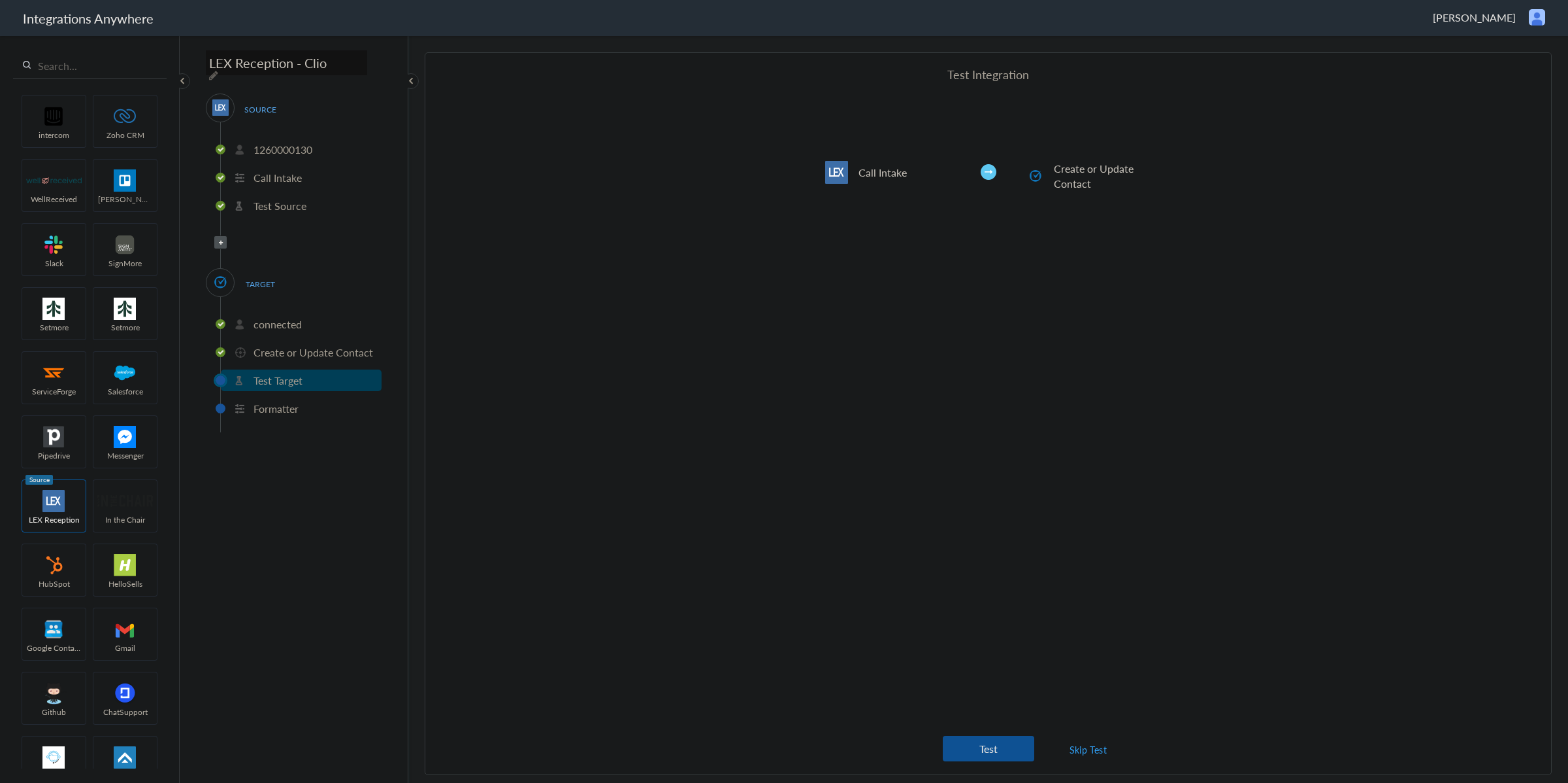
click at [990, 745] on button "Test" at bounding box center [988, 748] width 91 height 26
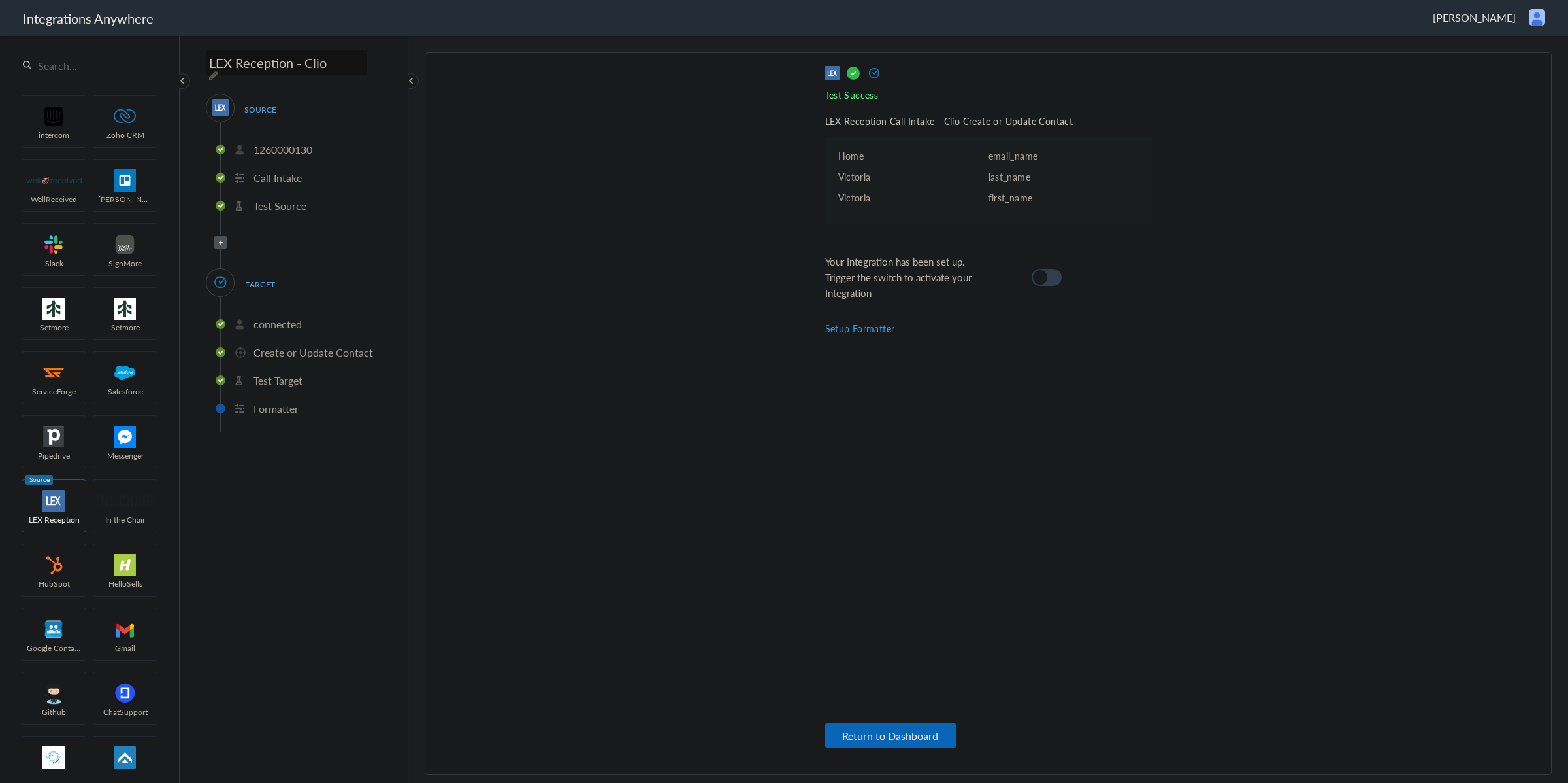
click at [1036, 279] on cite at bounding box center [1040, 277] width 14 height 14
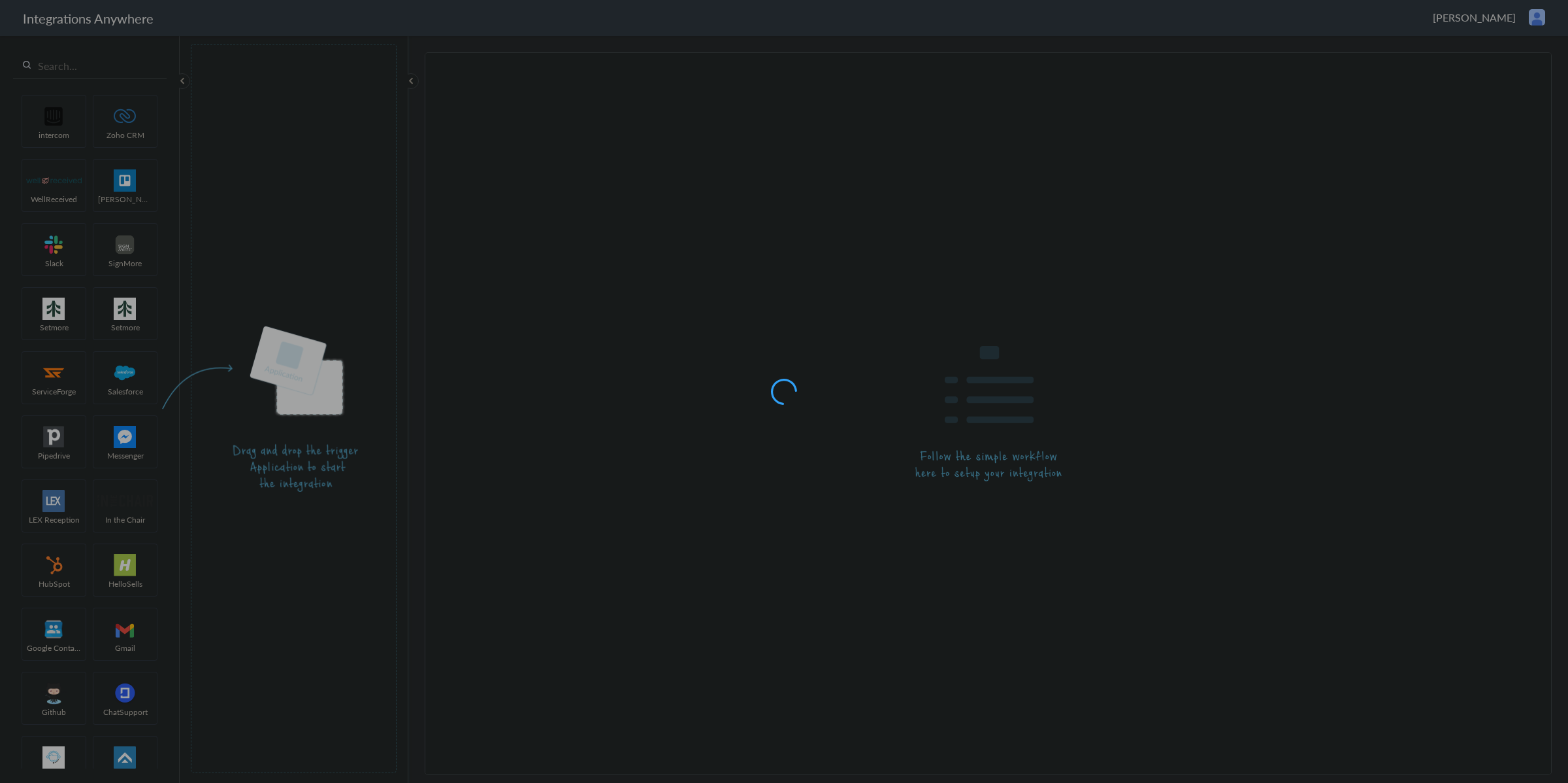
type input "LEX Reception - Clio"
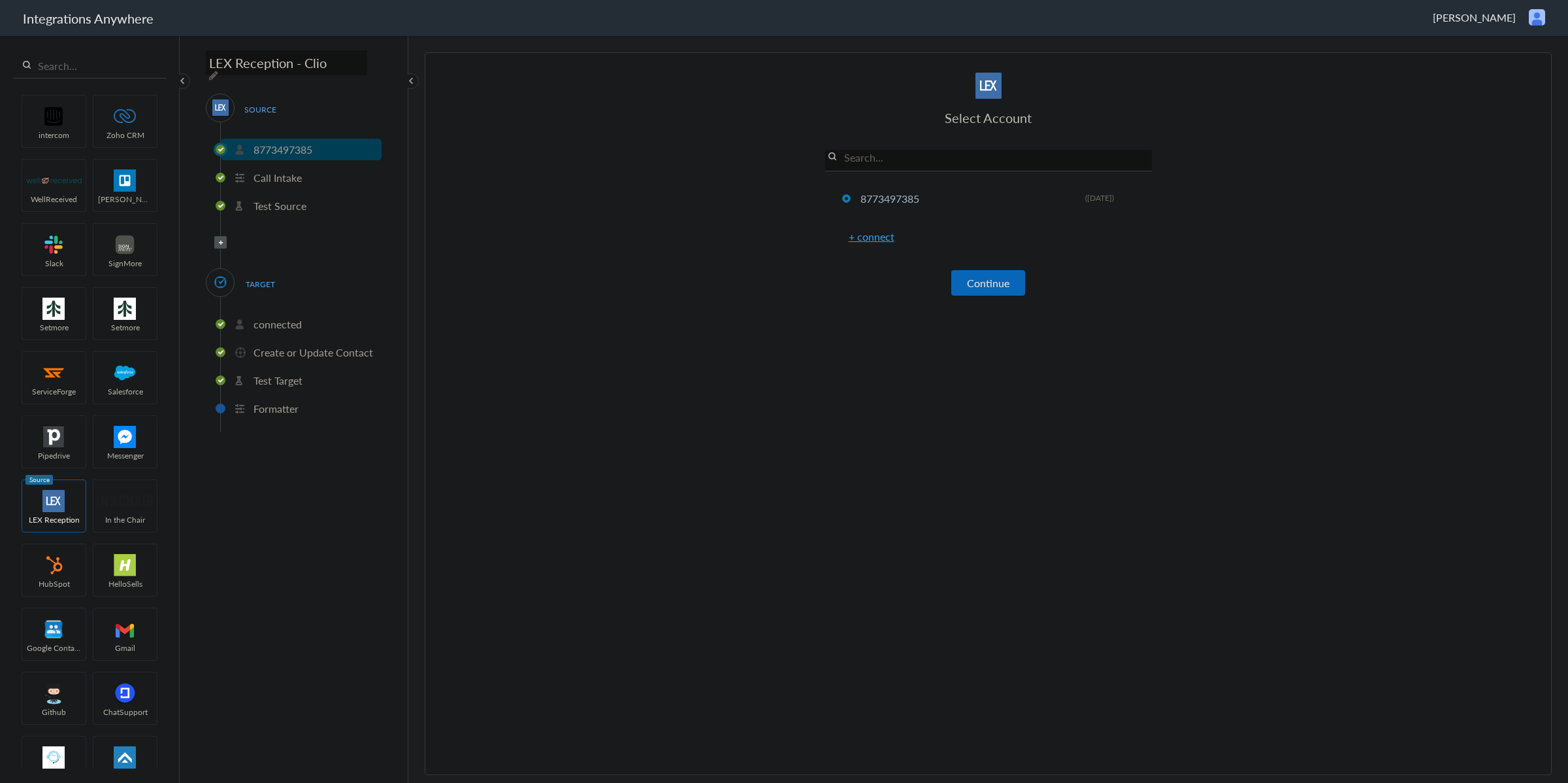
click at [274, 344] on p "Create or Update Contact" at bounding box center [313, 352] width 119 height 15
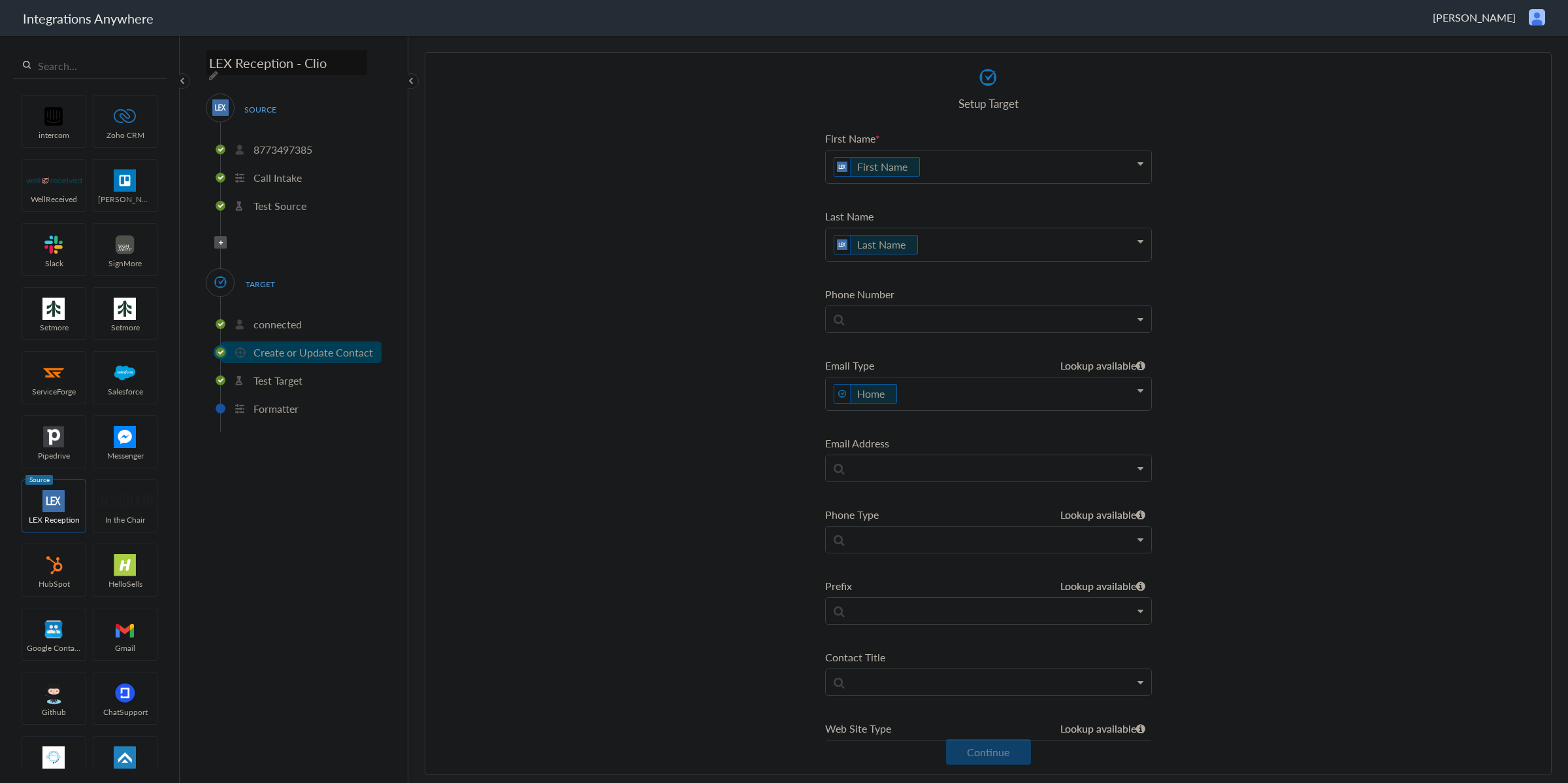
click at [937, 395] on p "Home" at bounding box center [988, 393] width 325 height 33
click at [952, 345] on ul "First Name First Name Name First Name Last Name Email Phone Employer Name Whom …" at bounding box center [988, 698] width 327 height 1135
click at [968, 758] on button "Continue" at bounding box center [988, 751] width 85 height 26
click at [1437, 103] on section "Select Account 8773497385 Rename Delete (10 months ago) + connect Continue Setu…" at bounding box center [988, 413] width 1127 height 722
click at [287, 401] on p "Formatter" at bounding box center [276, 409] width 45 height 15
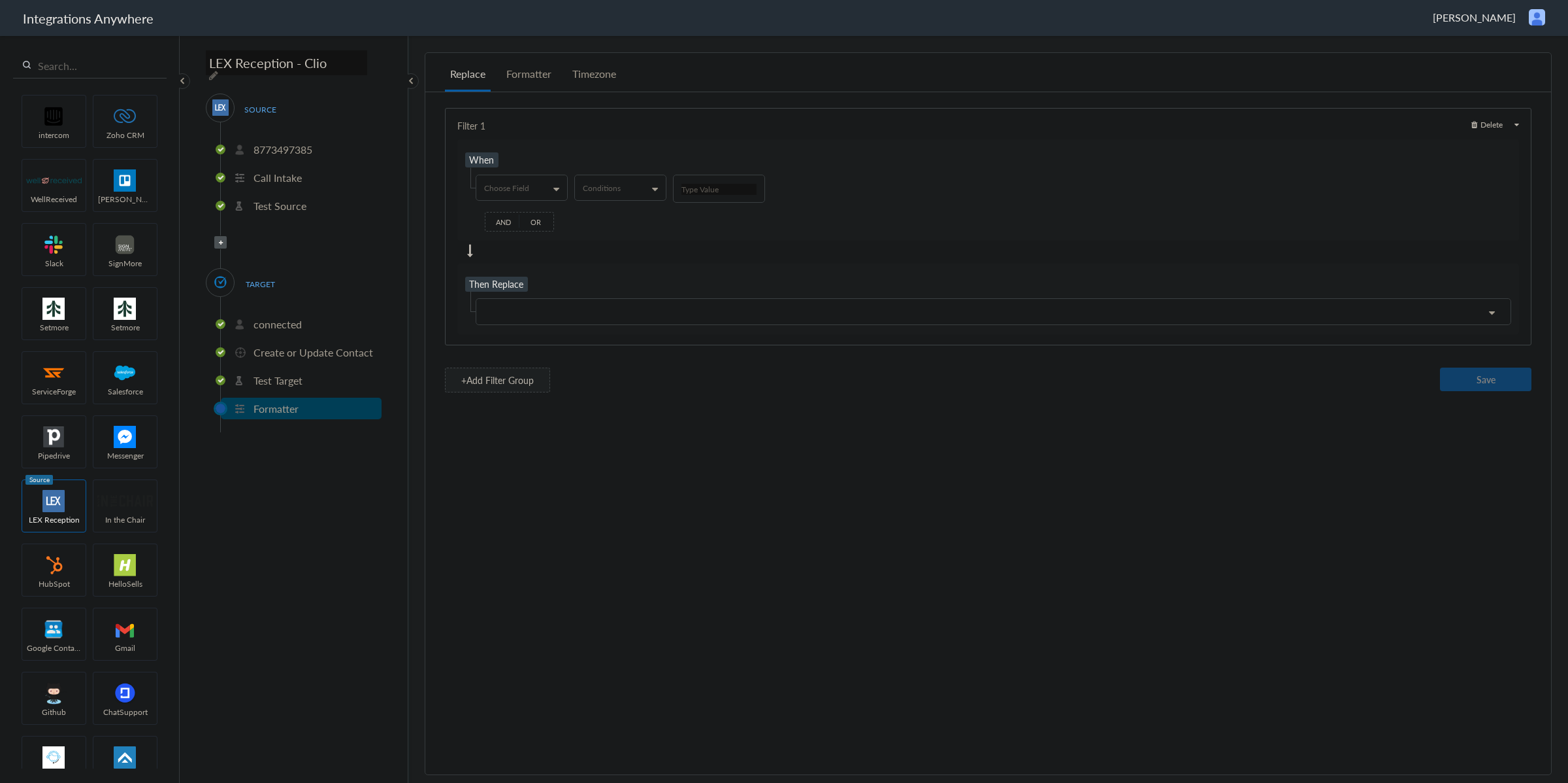
click at [1432, 152] on div "When Choose Field Name First Name Last Name Email Phone Employer Name Whom did …" at bounding box center [988, 189] width 1061 height 101
